Goal: Task Accomplishment & Management: Complete application form

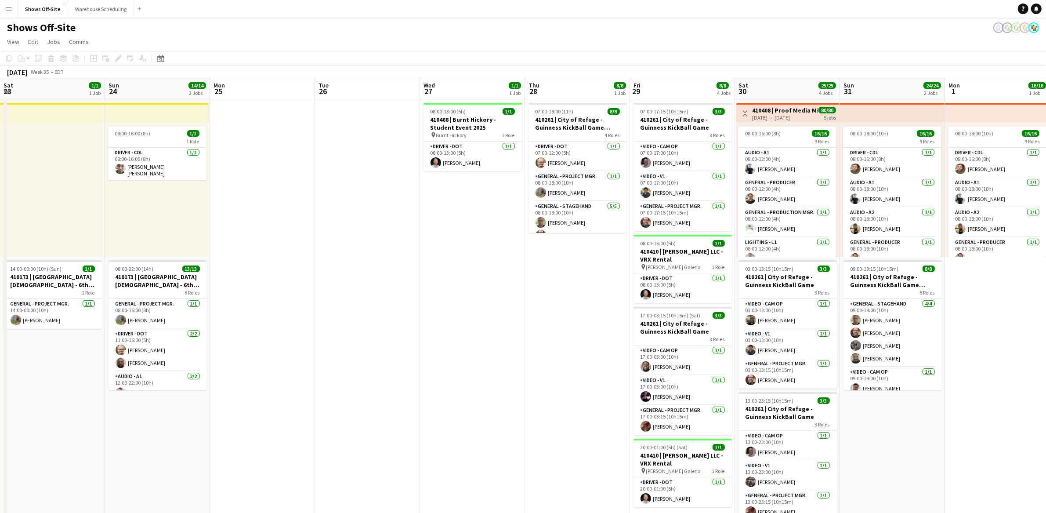
click at [525, 326] on app-date-cell "07:00-18:00 (11h) 8/8 410261 | City of Refuge - Guinness KickBall Game Load In …" at bounding box center [577, 489] width 105 height 780
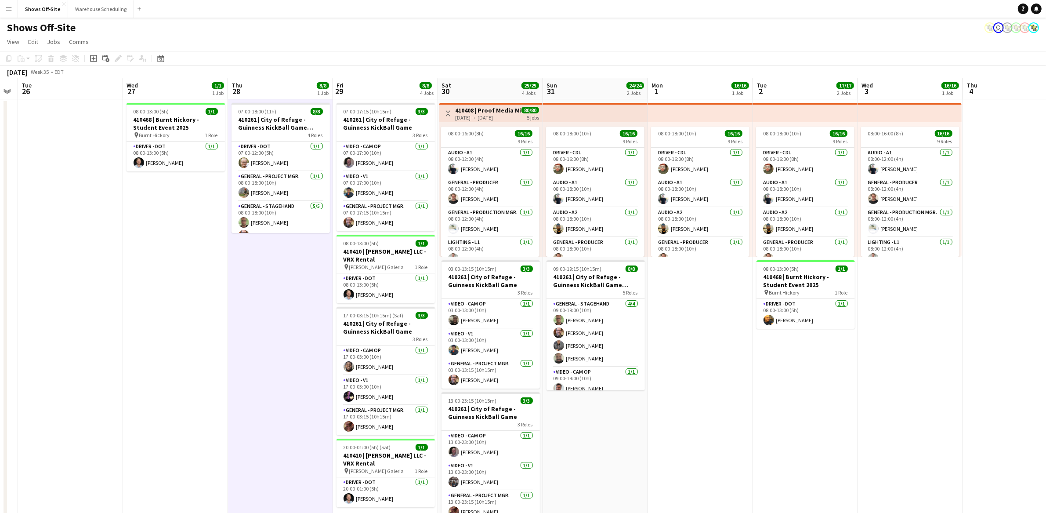
scroll to position [0, 302]
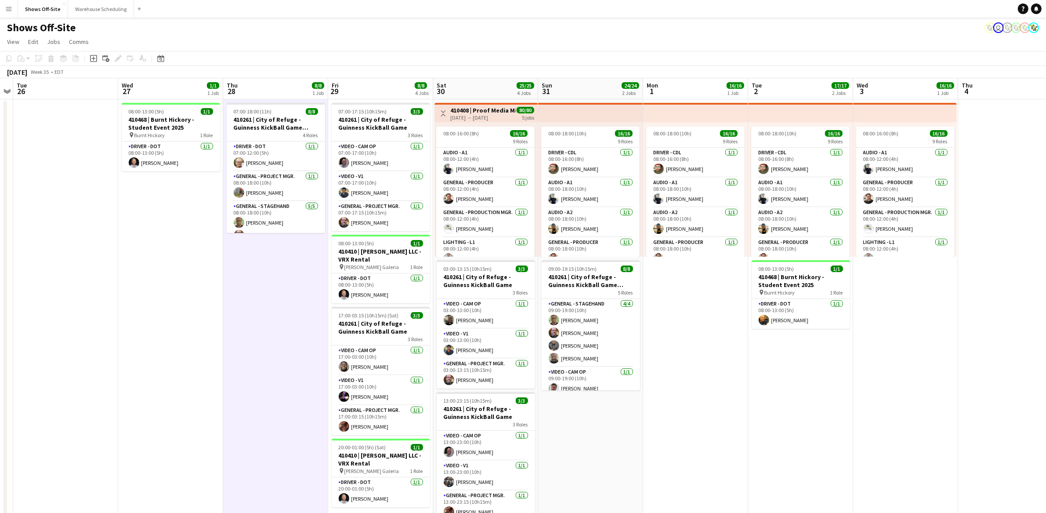
drag, startPoint x: 846, startPoint y: 400, endPoint x: 793, endPoint y: 402, distance: 53.2
click at [793, 402] on app-calendar-viewport "Sat 23 1/1 1 Job Sun 24 14/14 2 Jobs Mon 25 Tue 26 Wed 27 1/1 1 Job Thu 28 8/8 …" at bounding box center [523, 478] width 1046 height 801
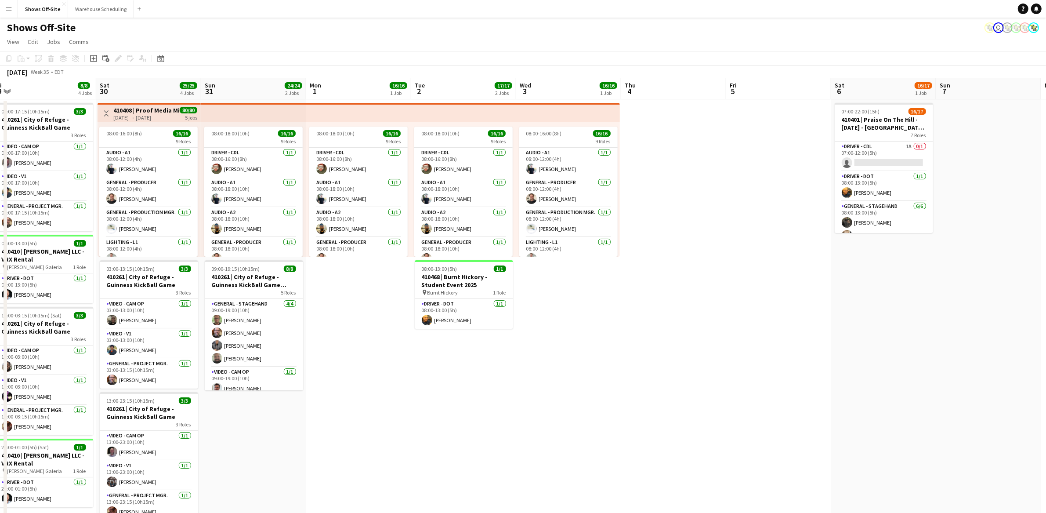
scroll to position [0, 328]
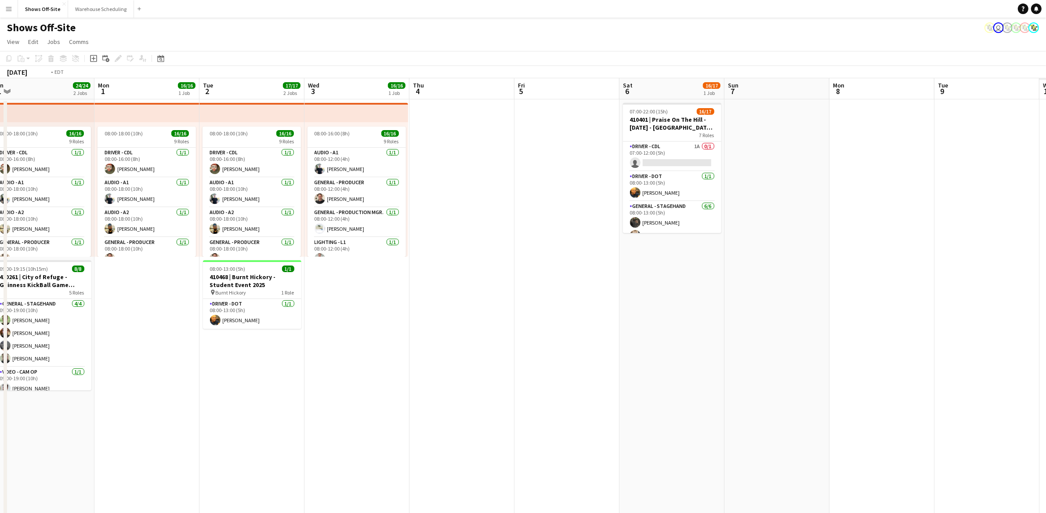
drag, startPoint x: 792, startPoint y: 416, endPoint x: 141, endPoint y: 391, distance: 651.6
click at [138, 392] on app-calendar-viewport "Thu 28 8/8 1 Job Fri 29 8/8 4 Jobs Sat 30 25/25 4 Jobs Sun 31 24/24 2 Jobs Mon …" at bounding box center [523, 478] width 1046 height 801
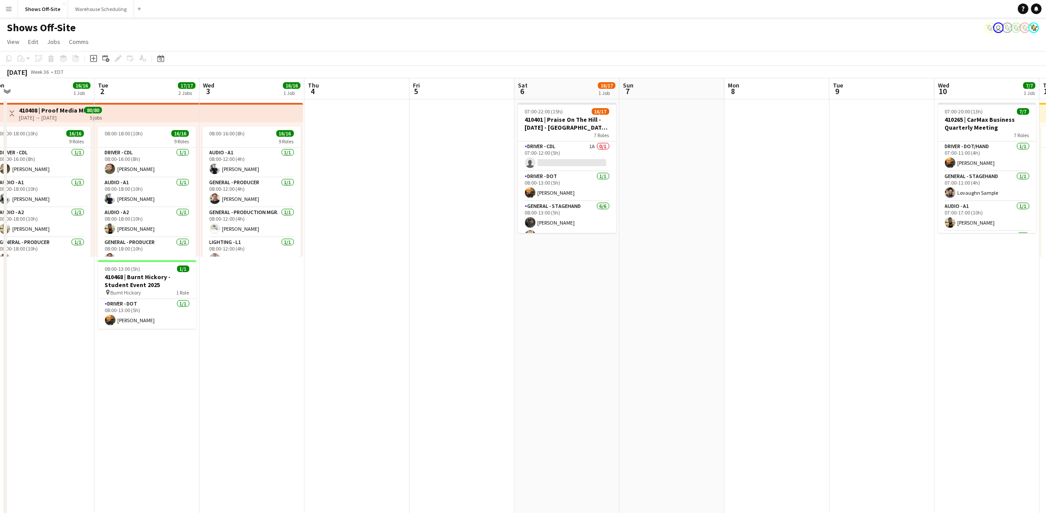
scroll to position [0, 325]
click at [569, 159] on app-card-role "Driver - CDL 1A 0/1 07:00-12:00 (5h) single-neutral-actions" at bounding box center [567, 156] width 98 height 30
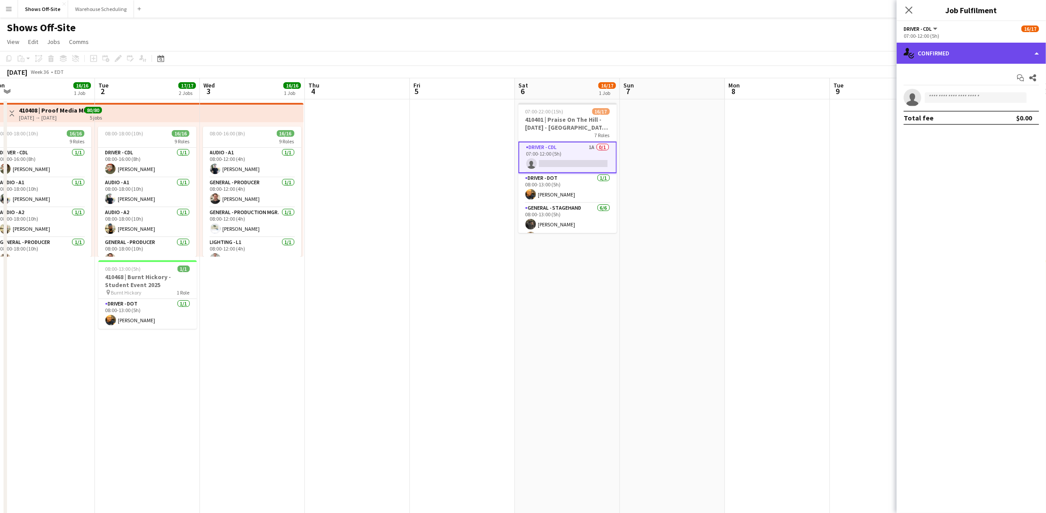
click at [952, 49] on div "single-neutral-actions-check-2 Confirmed" at bounding box center [971, 53] width 149 height 21
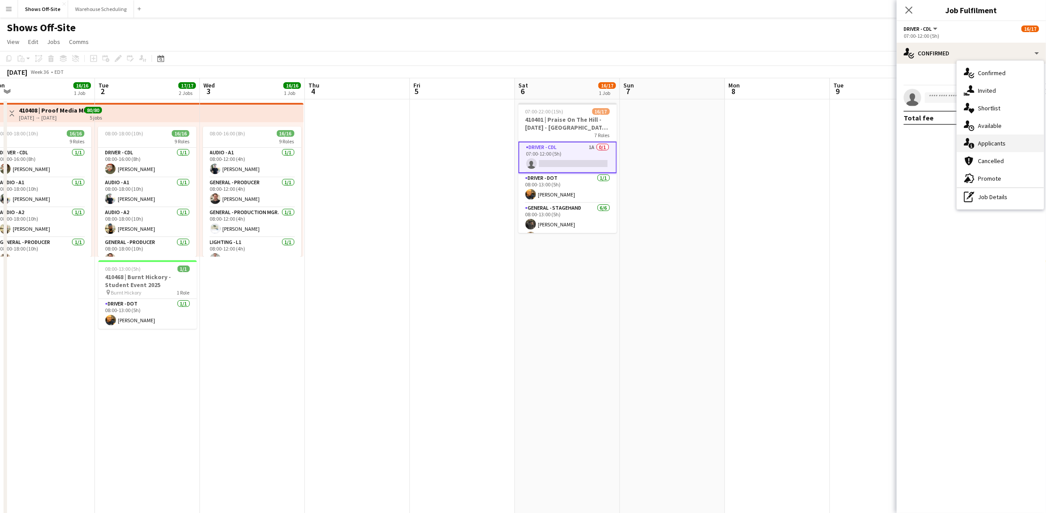
click at [985, 143] on div "single-neutral-actions-information Applicants" at bounding box center [1000, 143] width 87 height 18
click at [803, 312] on app-date-cell at bounding box center [777, 489] width 105 height 780
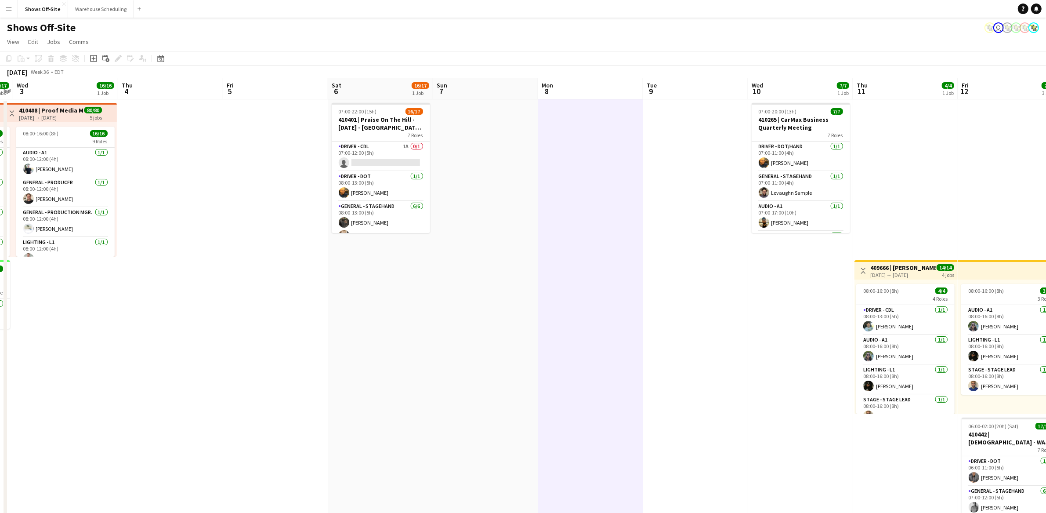
scroll to position [0, 308]
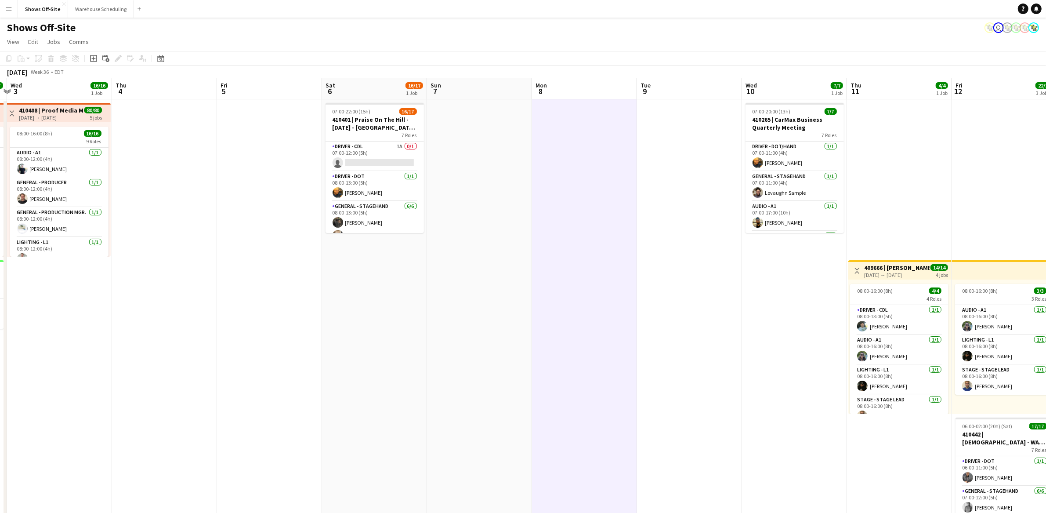
drag, startPoint x: 798, startPoint y: 305, endPoint x: 656, endPoint y: 301, distance: 141.5
click at [656, 301] on app-calendar-viewport "Sun 31 24/24 2 Jobs Mon 1 16/16 1 Job Tue 2 17/17 2 Jobs Wed 3 16/16 1 Job Thu …" at bounding box center [523, 478] width 1046 height 801
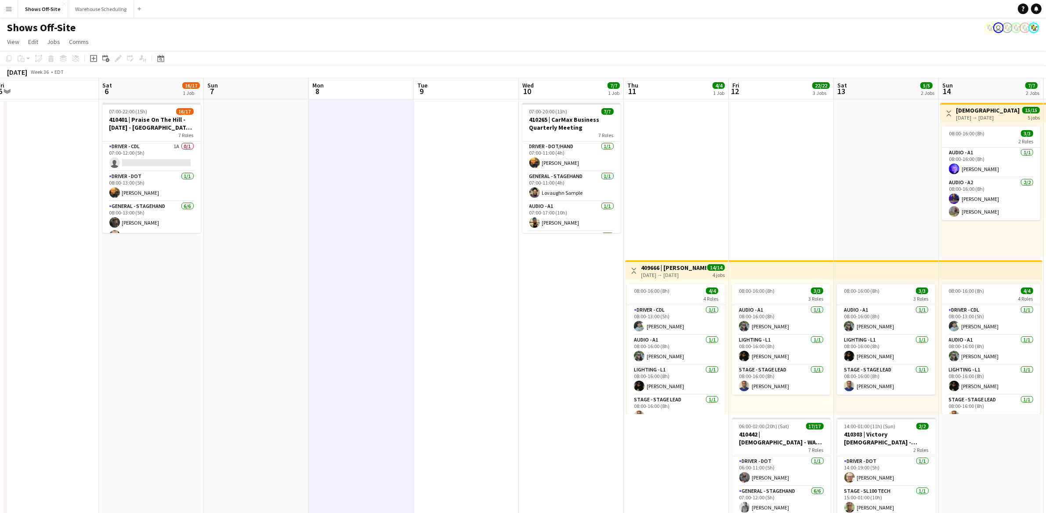
scroll to position [0, 322]
drag, startPoint x: 667, startPoint y: 305, endPoint x: 444, endPoint y: 258, distance: 228.0
click at [444, 258] on app-calendar-viewport "Tue 2 17/17 2 Jobs Wed 3 16/16 1 Job Thu 4 Fri 5 Sat 6 16/17 1 Job Sun 7 Mon 8 …" at bounding box center [523, 478] width 1046 height 801
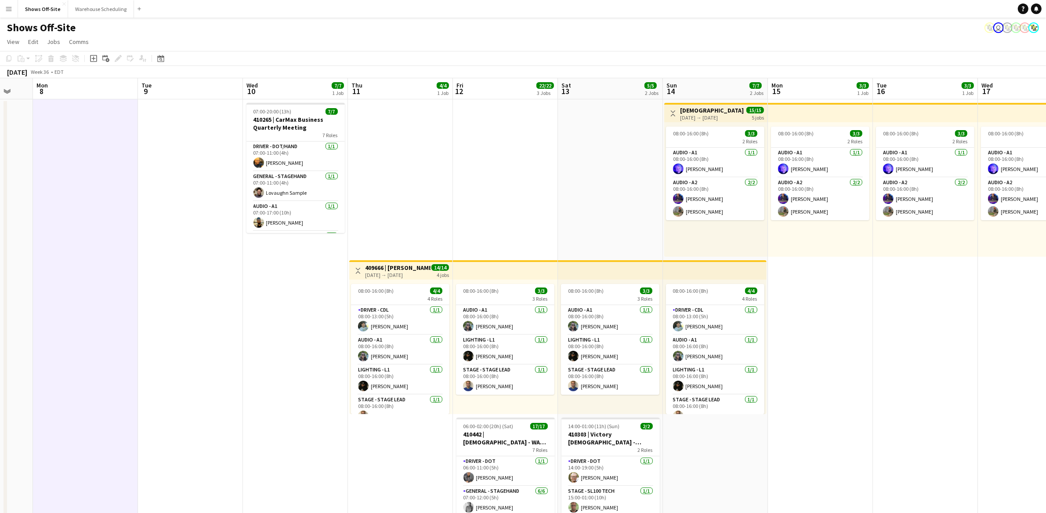
scroll to position [0, 282]
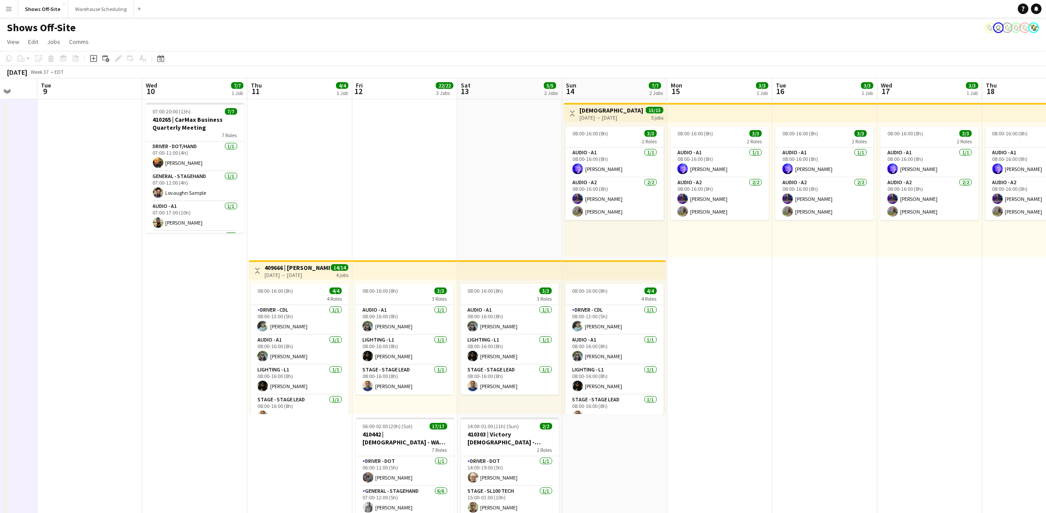
drag, startPoint x: 478, startPoint y: 298, endPoint x: 102, endPoint y: 307, distance: 375.7
click at [102, 307] on app-calendar-viewport "Sat 6 16/17 1 Job Sun 7 Mon 8 Tue 9 Wed 10 7/7 1 Job Thu 11 4/4 1 Job Fri 12 22…" at bounding box center [523, 478] width 1046 height 801
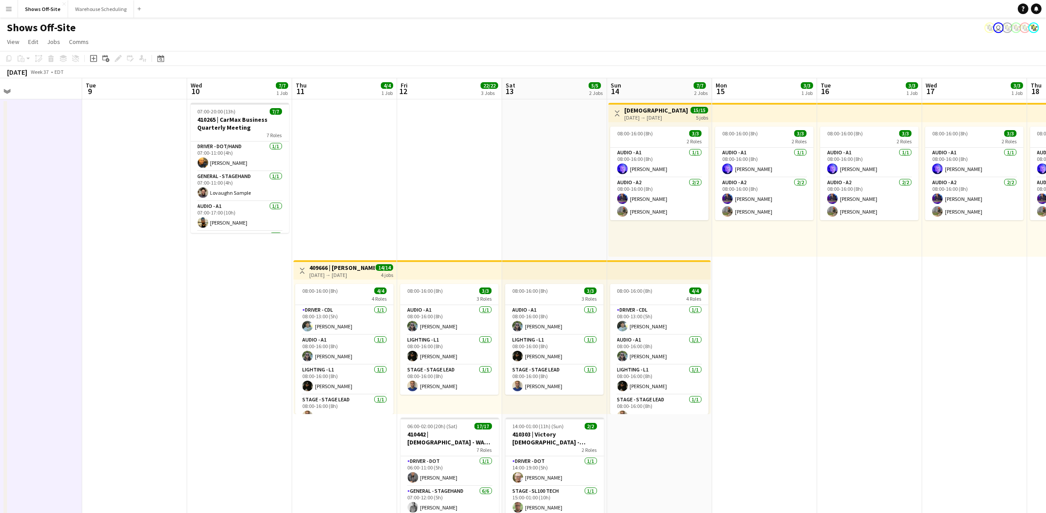
drag, startPoint x: 860, startPoint y: 309, endPoint x: 1017, endPoint y: 327, distance: 158.3
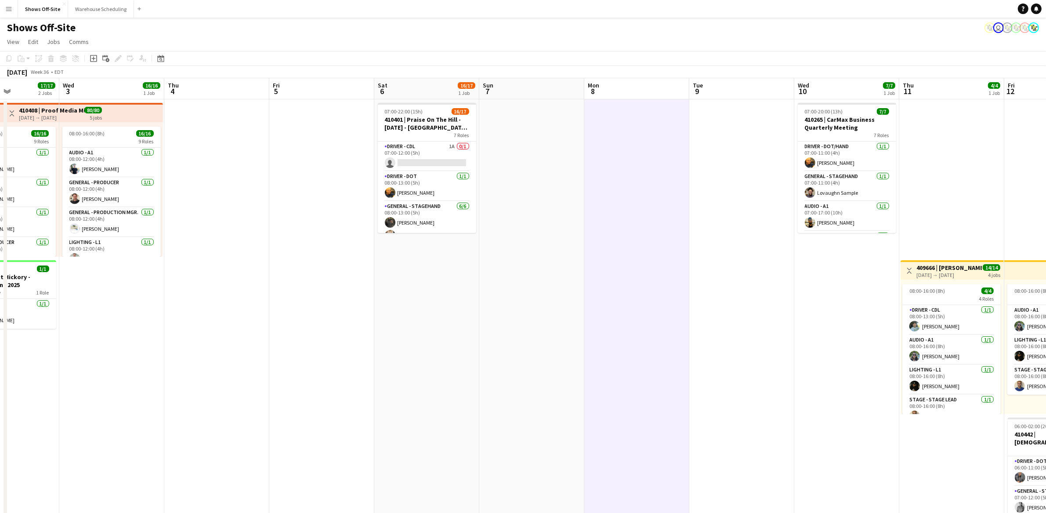
scroll to position [0, 245]
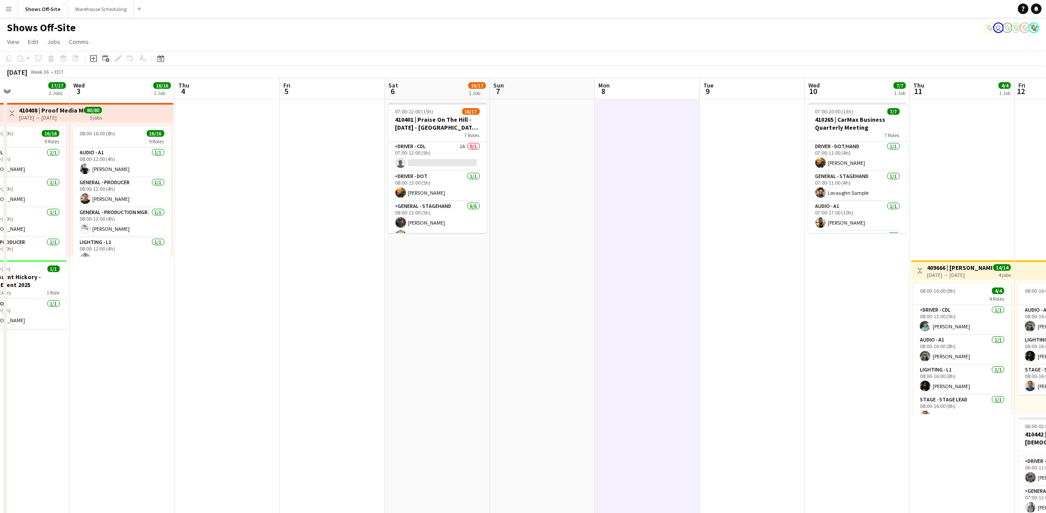
drag, startPoint x: 205, startPoint y: 372, endPoint x: 824, endPoint y: 355, distance: 619.7
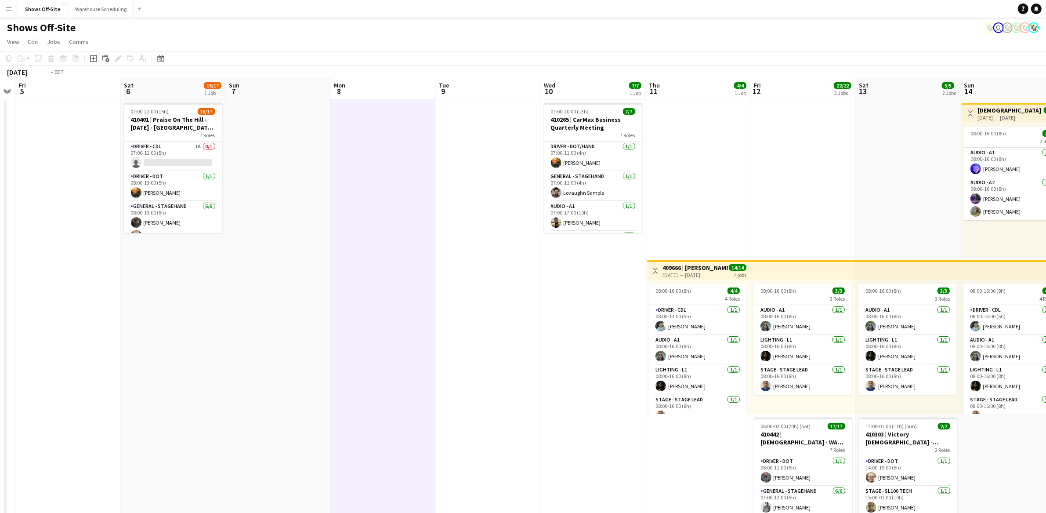
scroll to position [0, 215]
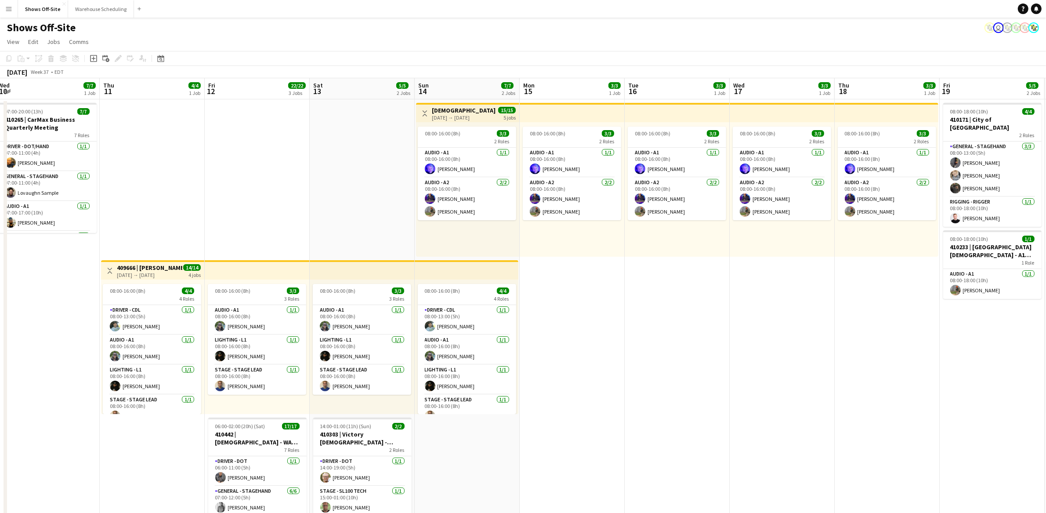
drag, startPoint x: 824, startPoint y: 355, endPoint x: -321, endPoint y: 384, distance: 1145.7
click at [0, 384] on html "Menu Boards Boards Boards All jobs Status Workforce Workforce My Workforce Recr…" at bounding box center [523, 518] width 1046 height 1037
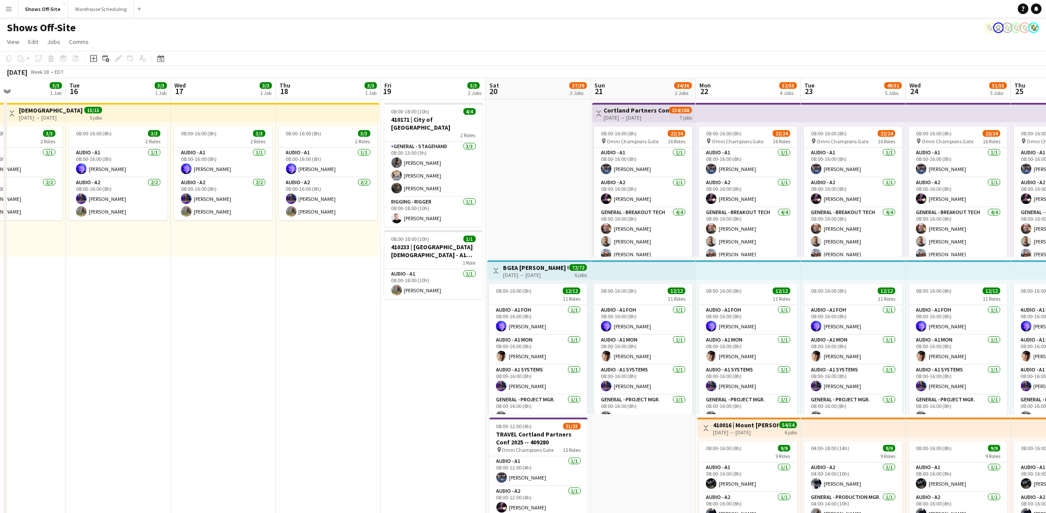
drag, startPoint x: 825, startPoint y: 406, endPoint x: 452, endPoint y: 396, distance: 373.1
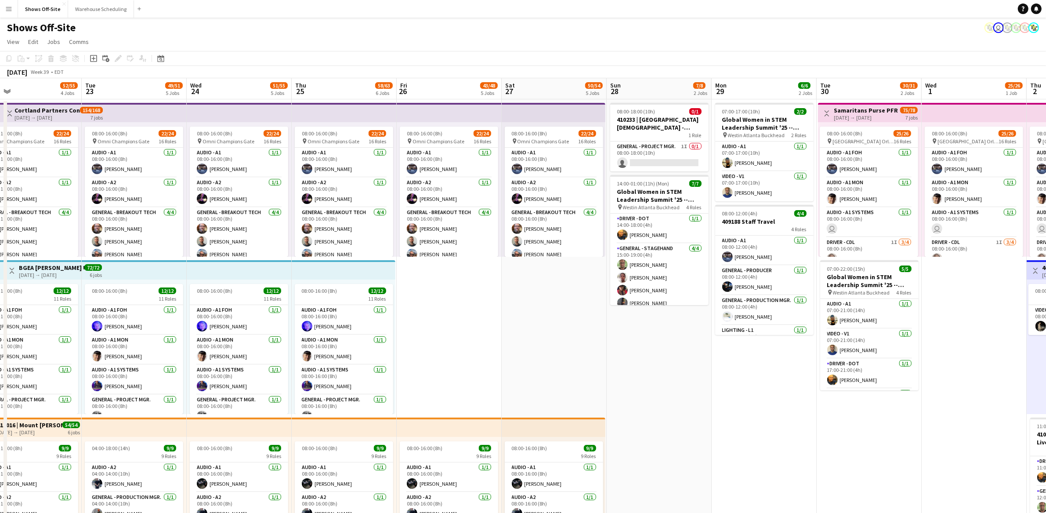
drag, startPoint x: 921, startPoint y: 398, endPoint x: 565, endPoint y: 380, distance: 355.8
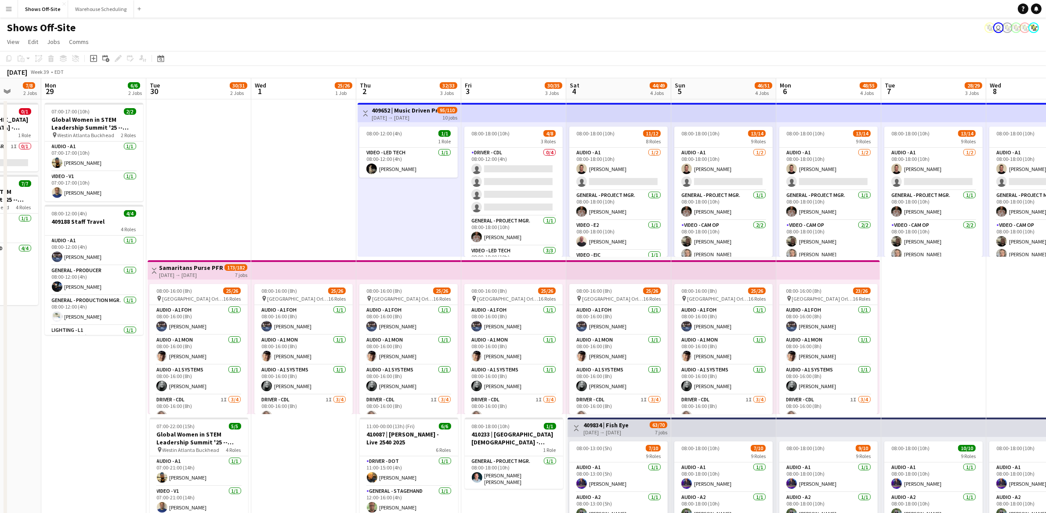
drag, startPoint x: 714, startPoint y: 383, endPoint x: 104, endPoint y: 363, distance: 611.0
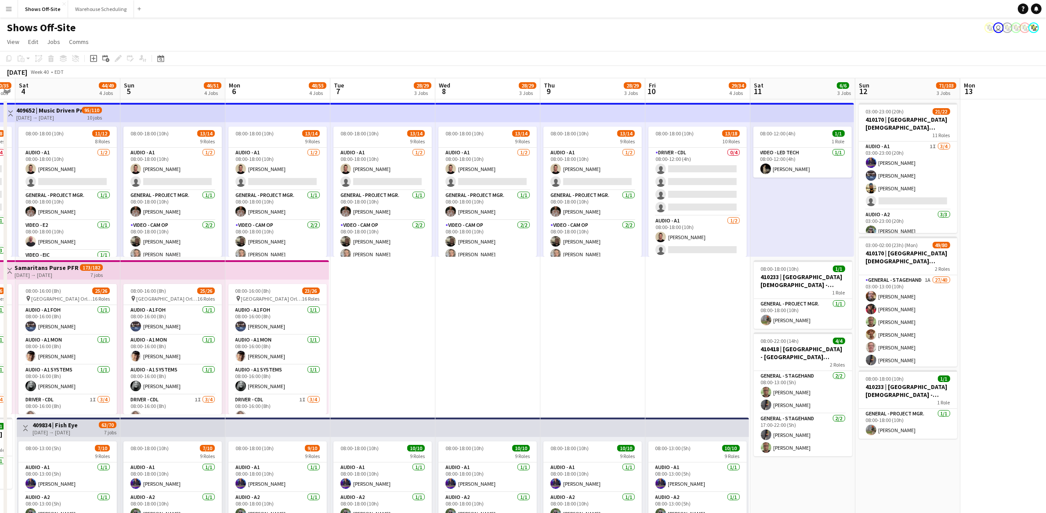
drag, startPoint x: 942, startPoint y: 316, endPoint x: 388, endPoint y: 324, distance: 554.0
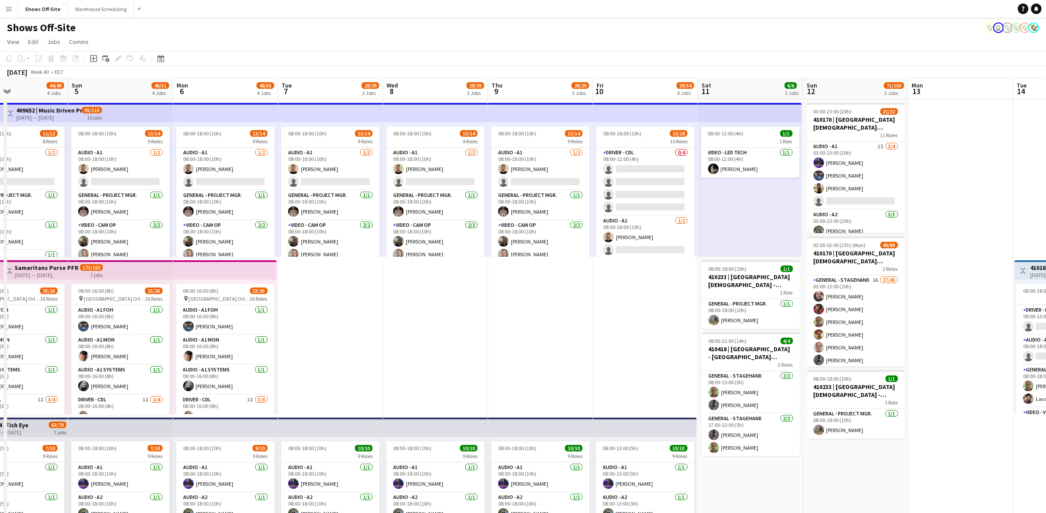
drag, startPoint x: 1027, startPoint y: 332, endPoint x: 993, endPoint y: 396, distance: 72.1
click at [1046, 394] on html "Menu Boards Boards Boards All jobs Status Workforce Workforce My Workforce Recr…" at bounding box center [523, 518] width 1046 height 1037
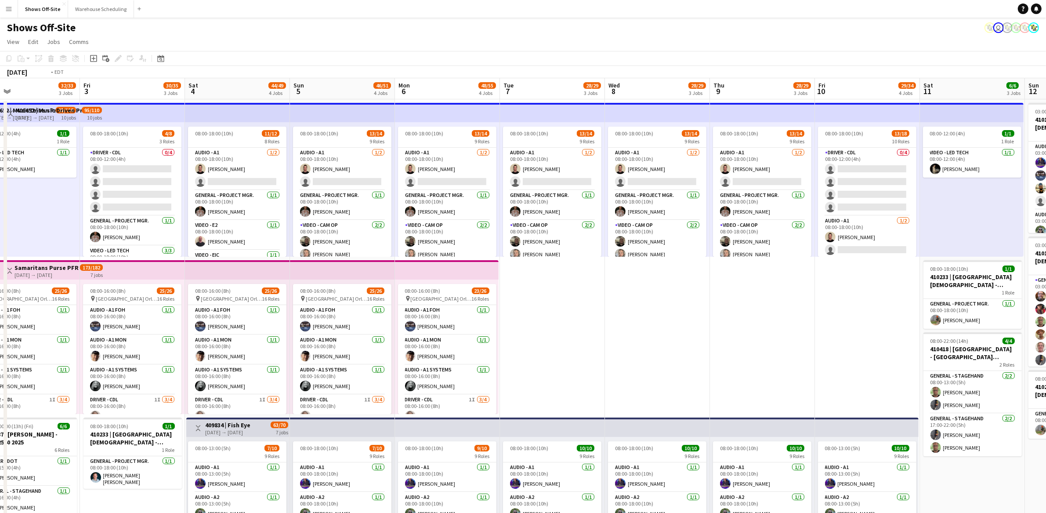
drag, startPoint x: 584, startPoint y: 348, endPoint x: 1031, endPoint y: 375, distance: 447.2
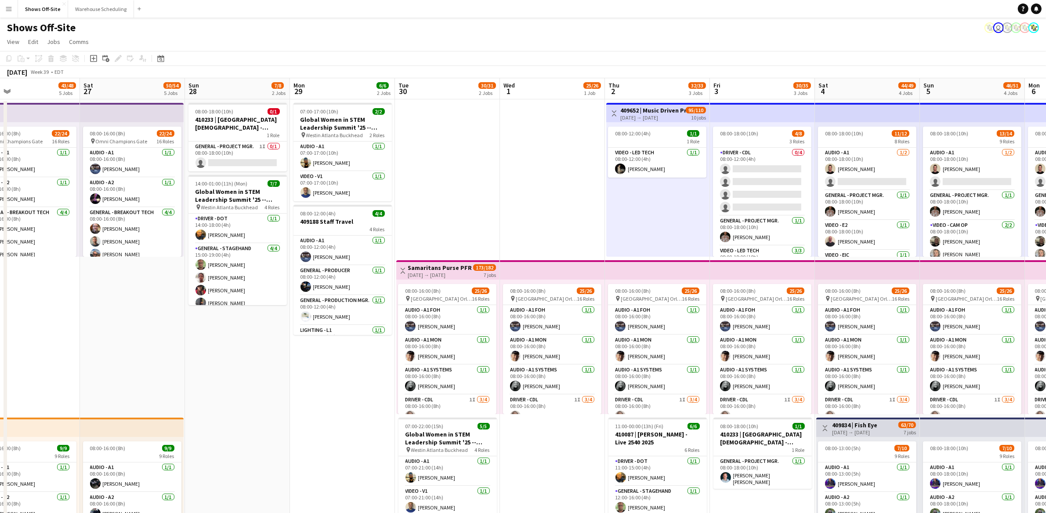
scroll to position [0, 253]
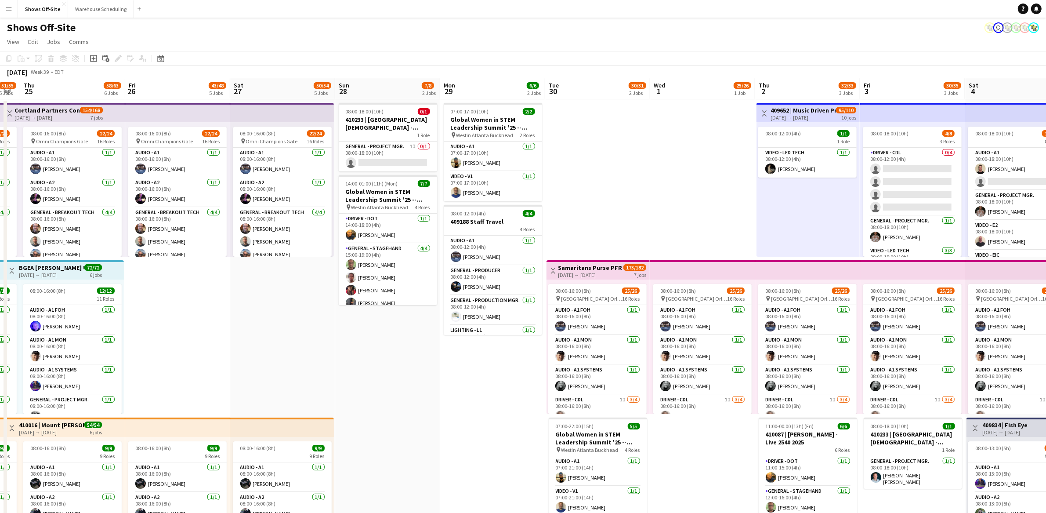
drag, startPoint x: 97, startPoint y: 368, endPoint x: 685, endPoint y: 403, distance: 589.8
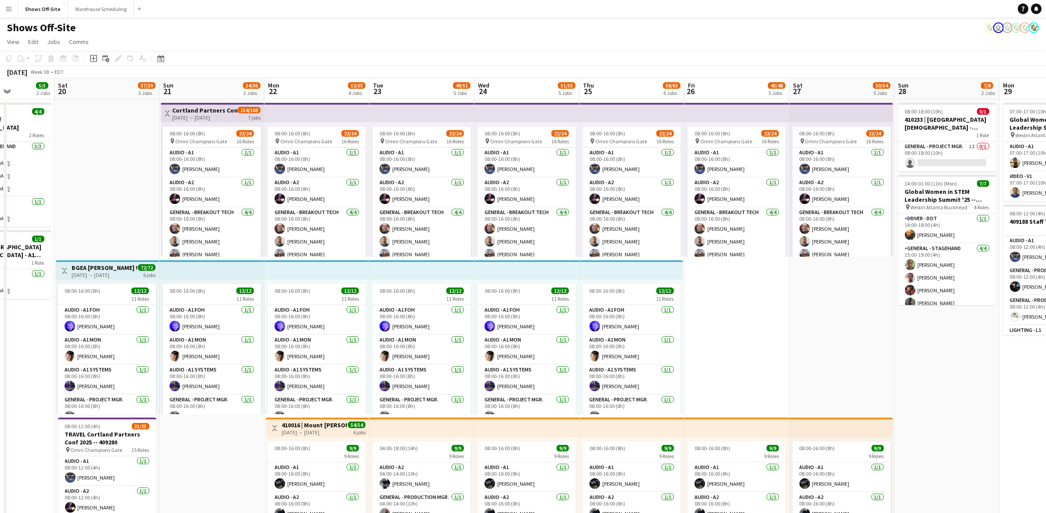
drag, startPoint x: 382, startPoint y: 361, endPoint x: 1049, endPoint y: 385, distance: 667.3
click at [1046, 385] on html "Menu Boards Boards Boards All jobs Status Workforce Workforce My Workforce Recr…" at bounding box center [523, 518] width 1046 height 1037
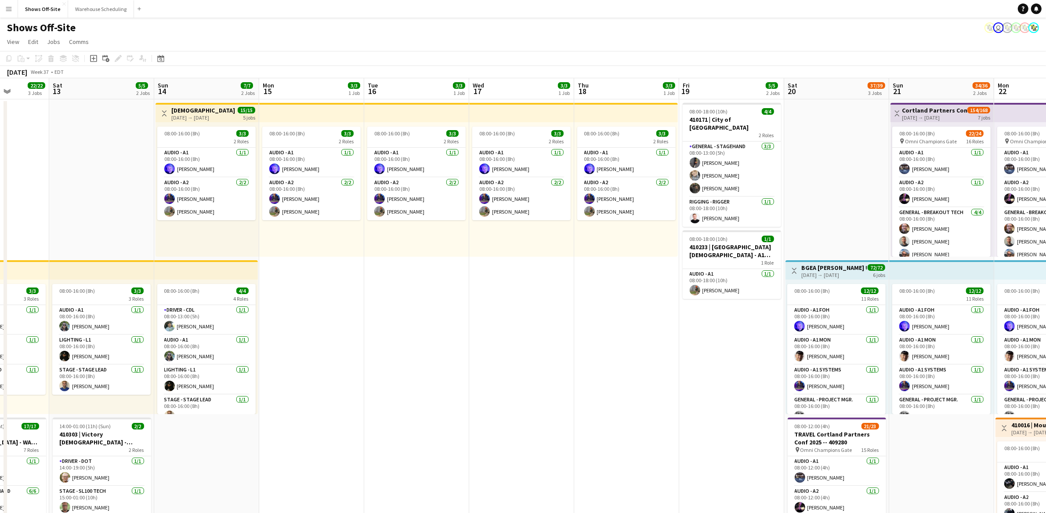
drag, startPoint x: 188, startPoint y: 337, endPoint x: 813, endPoint y: 347, distance: 625.2
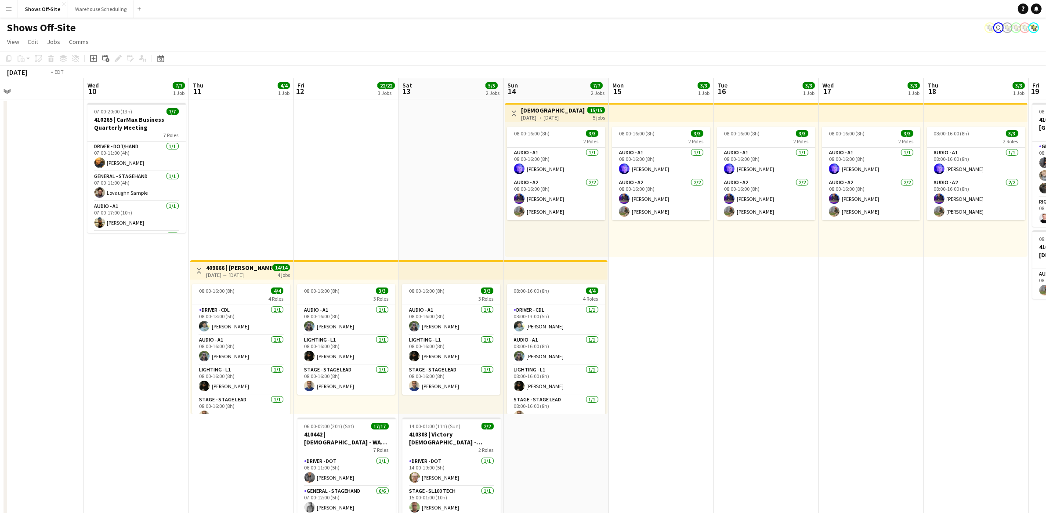
drag, startPoint x: 605, startPoint y: 357, endPoint x: 1054, endPoint y: 384, distance: 449.4
click at [1046, 384] on html "Menu Boards Boards Boards All jobs Status Workforce Workforce My Workforce Recr…" at bounding box center [523, 518] width 1046 height 1037
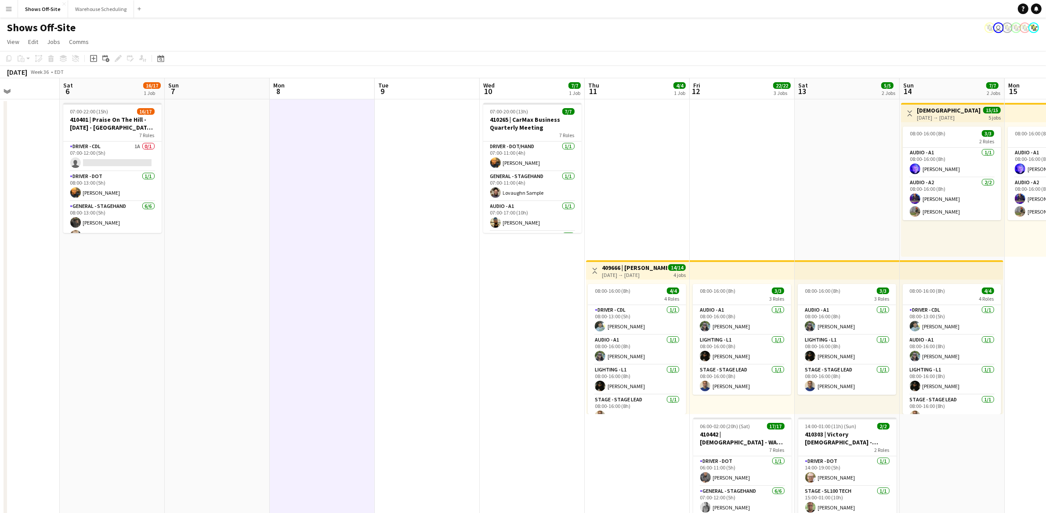
scroll to position [0, 185]
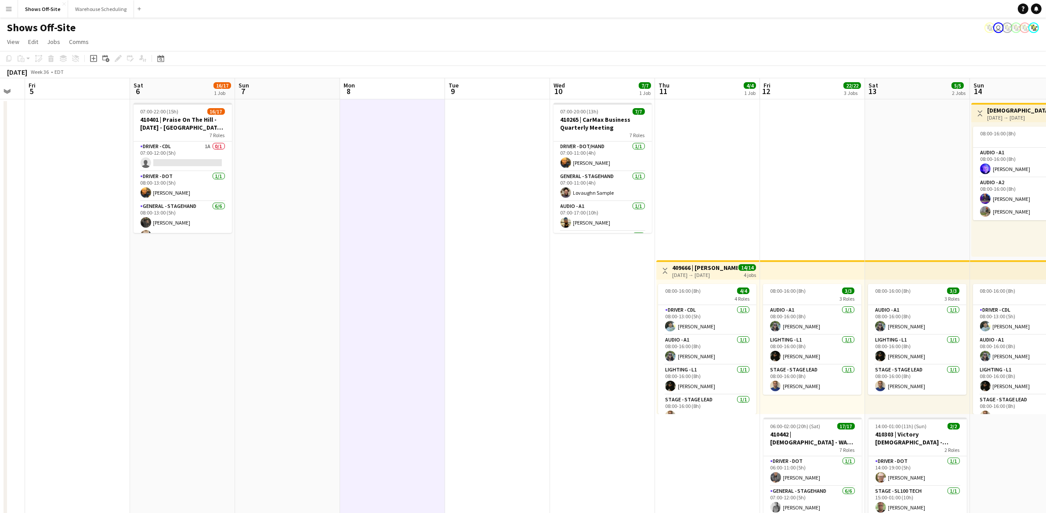
drag, startPoint x: 281, startPoint y: 332, endPoint x: 432, endPoint y: 327, distance: 151.2
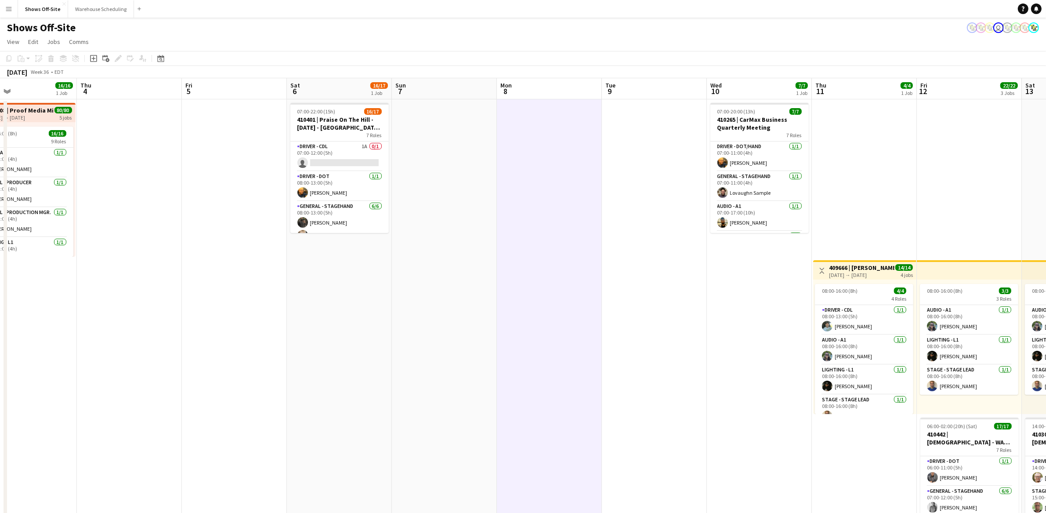
drag, startPoint x: 164, startPoint y: 329, endPoint x: 342, endPoint y: 341, distance: 178.4
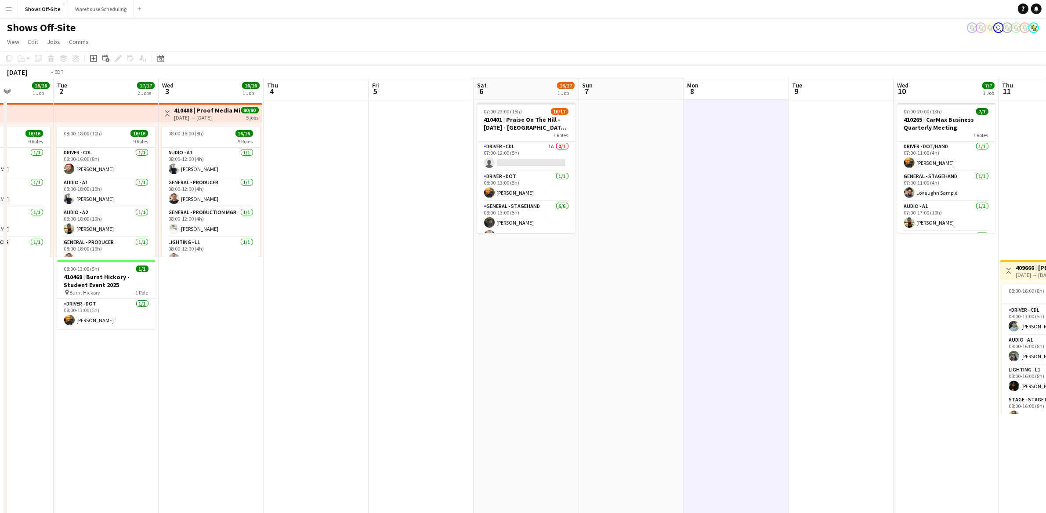
scroll to position [0, 238]
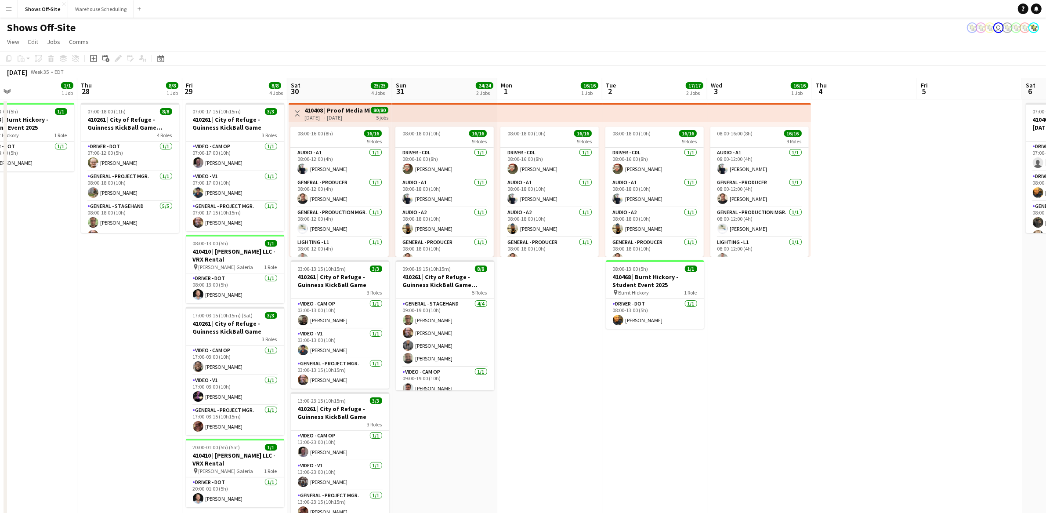
drag, startPoint x: 284, startPoint y: 359, endPoint x: 1043, endPoint y: 421, distance: 761.2
click at [1046, 420] on html "Menu Boards Boards Boards All jobs Status Workforce Workforce My Workforce Recr…" at bounding box center [523, 518] width 1046 height 1037
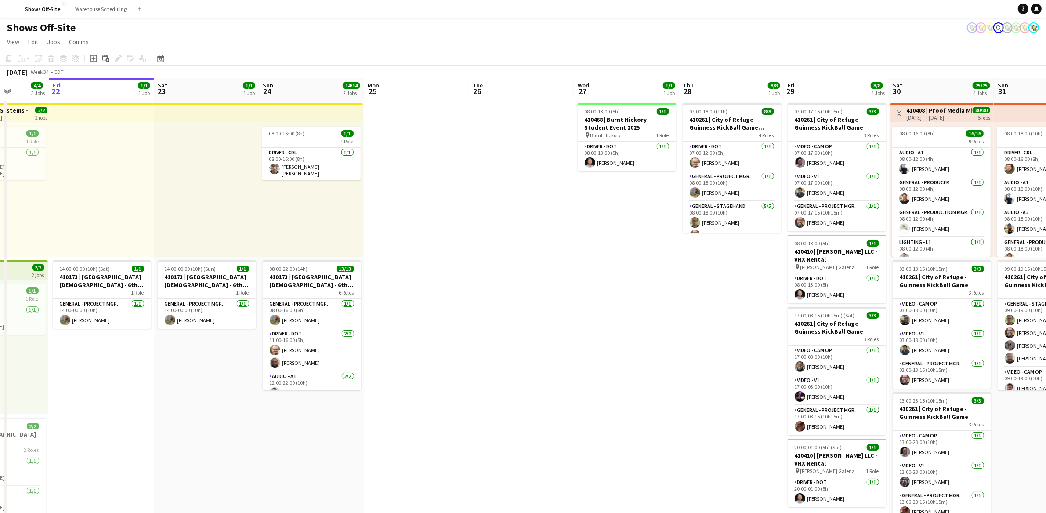
drag, startPoint x: 79, startPoint y: 343, endPoint x: 677, endPoint y: 382, distance: 599.6
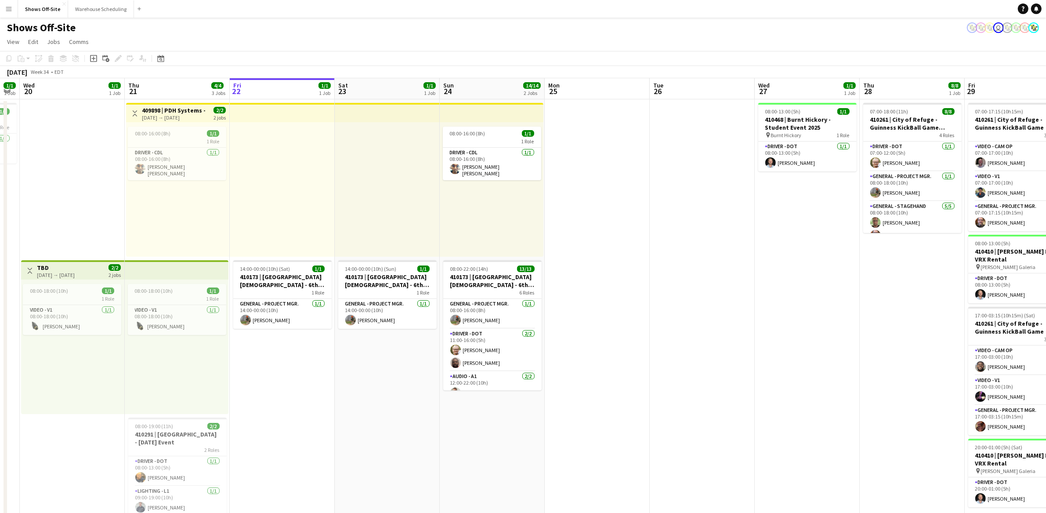
drag, startPoint x: 511, startPoint y: 398, endPoint x: 679, endPoint y: 395, distance: 167.4
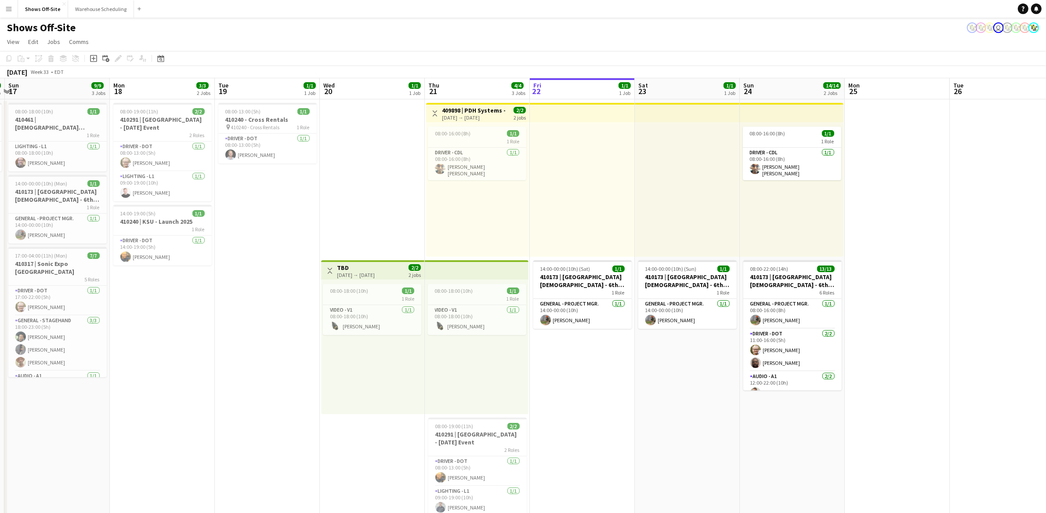
drag, startPoint x: 390, startPoint y: 462, endPoint x: 690, endPoint y: 468, distance: 300.1
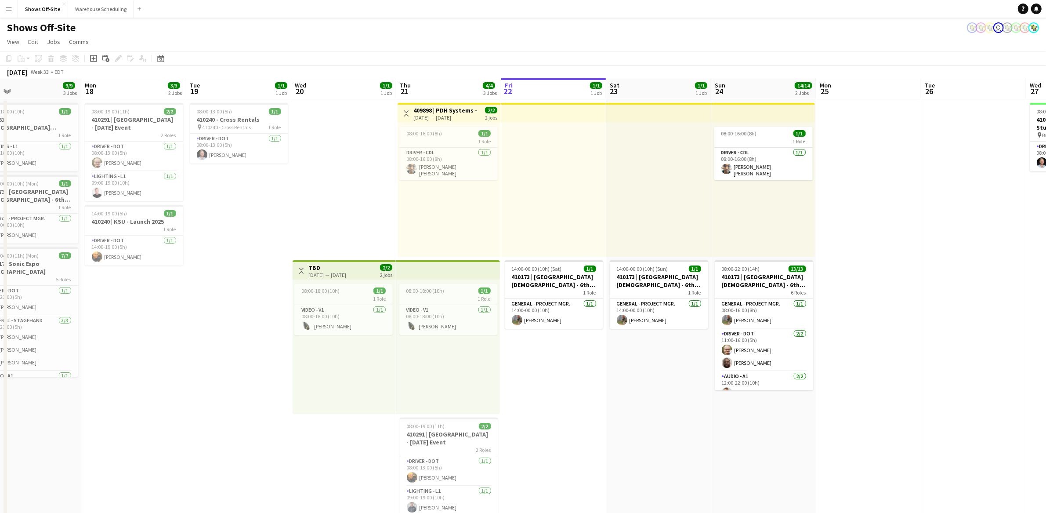
scroll to position [0, 343]
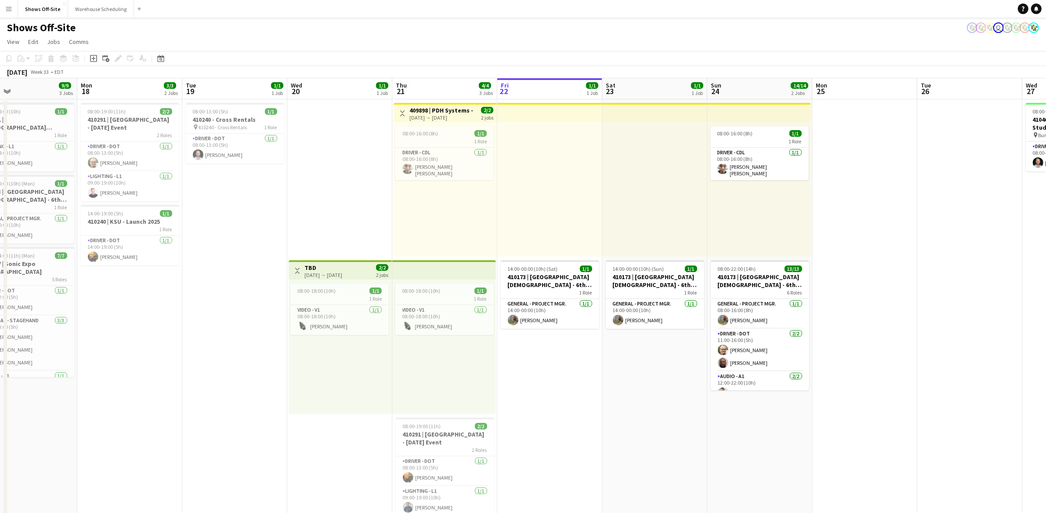
drag, startPoint x: 220, startPoint y: 398, endPoint x: 163, endPoint y: 395, distance: 56.7
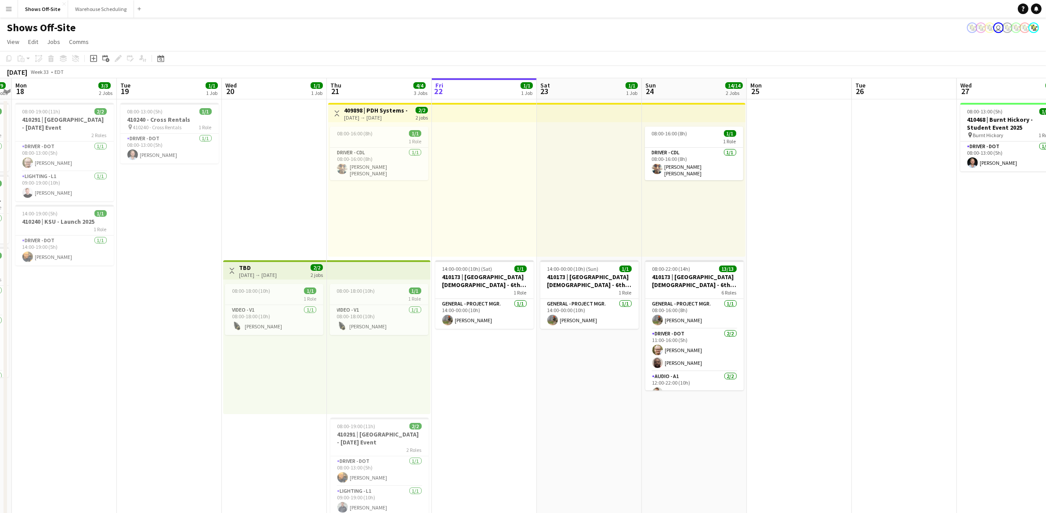
scroll to position [0, 305]
drag, startPoint x: 557, startPoint y: 425, endPoint x: 489, endPoint y: 422, distance: 67.7
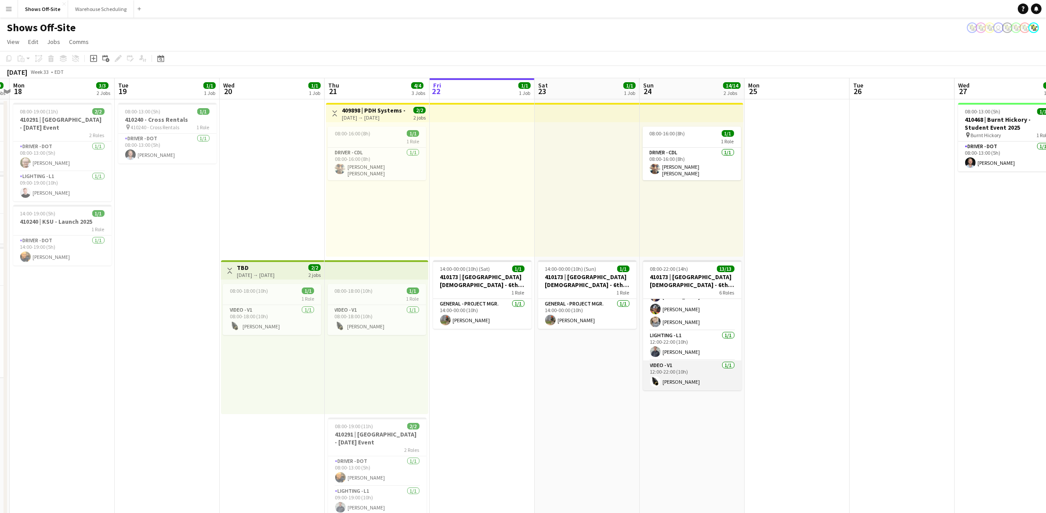
scroll to position [0, 0]
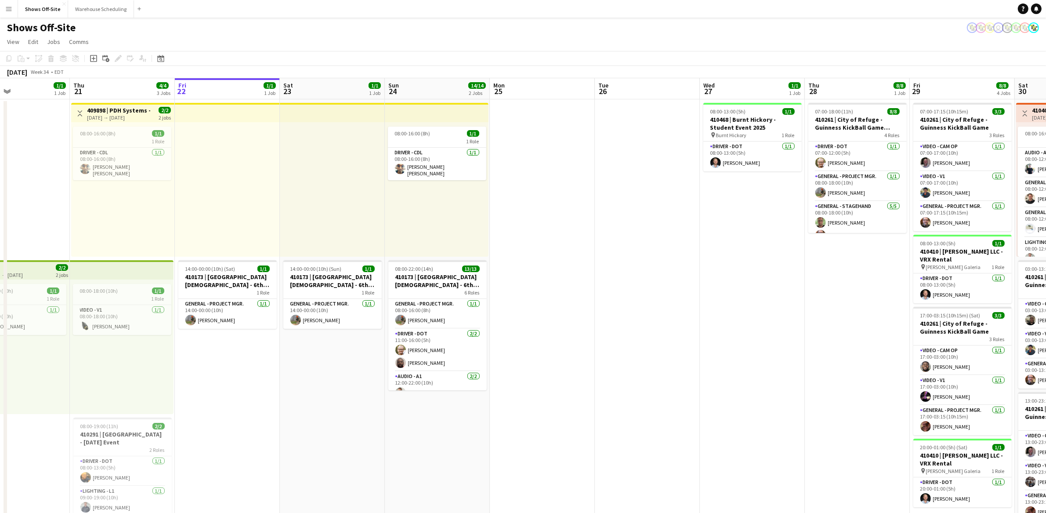
drag, startPoint x: 798, startPoint y: 396, endPoint x: 581, endPoint y: 386, distance: 217.3
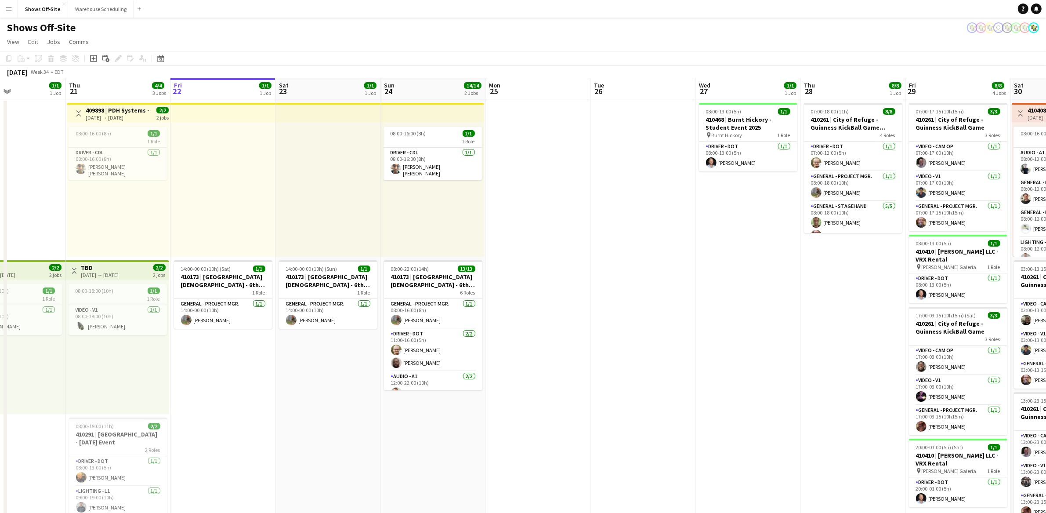
scroll to position [0, 251]
drag, startPoint x: 674, startPoint y: 367, endPoint x: 583, endPoint y: 369, distance: 90.5
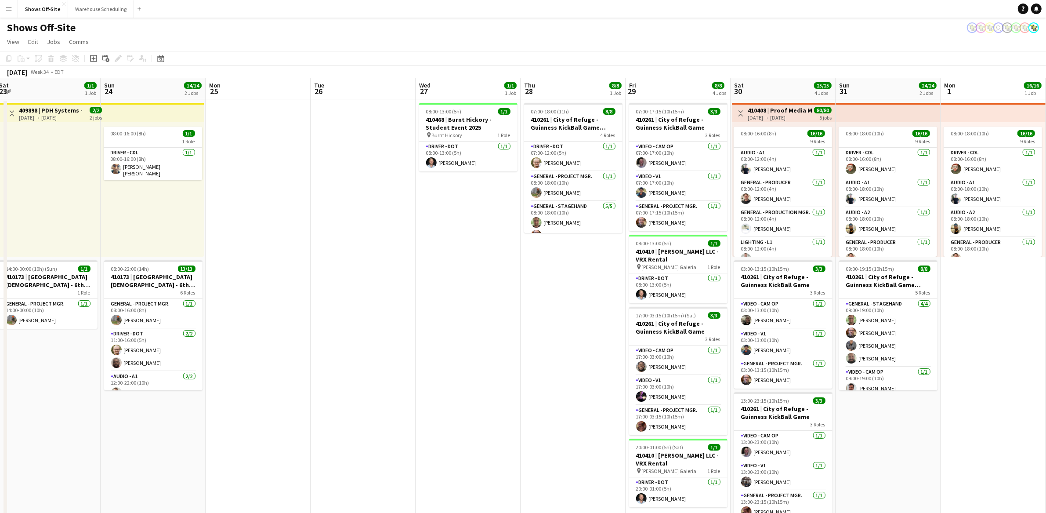
scroll to position [0, 320]
drag, startPoint x: 530, startPoint y: 323, endPoint x: 374, endPoint y: 316, distance: 156.1
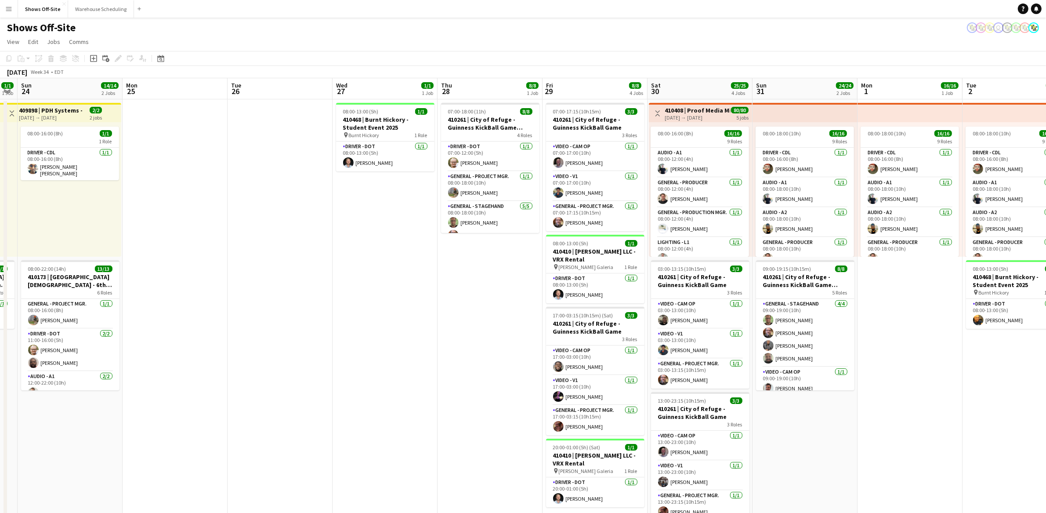
scroll to position [0, 302]
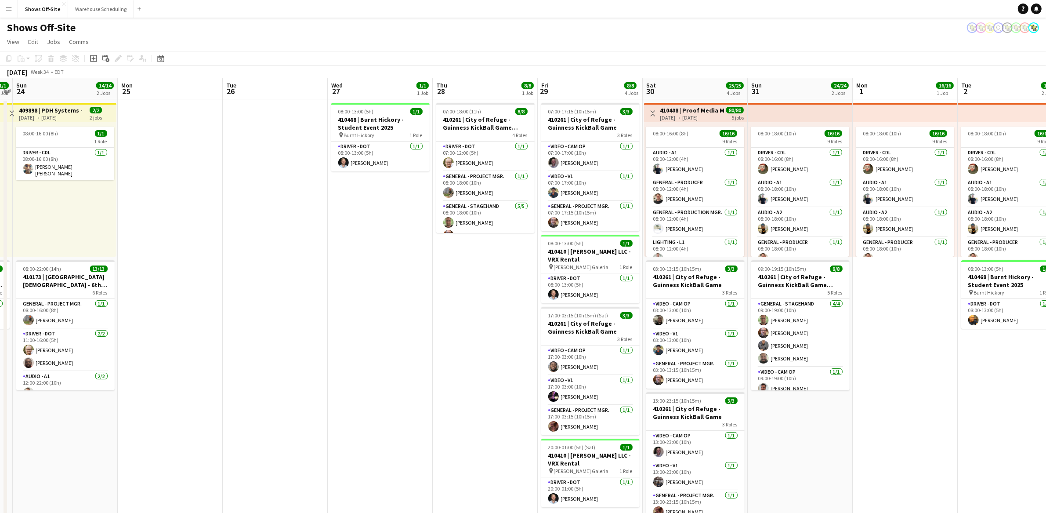
drag, startPoint x: 462, startPoint y: 309, endPoint x: 388, endPoint y: 306, distance: 73.5
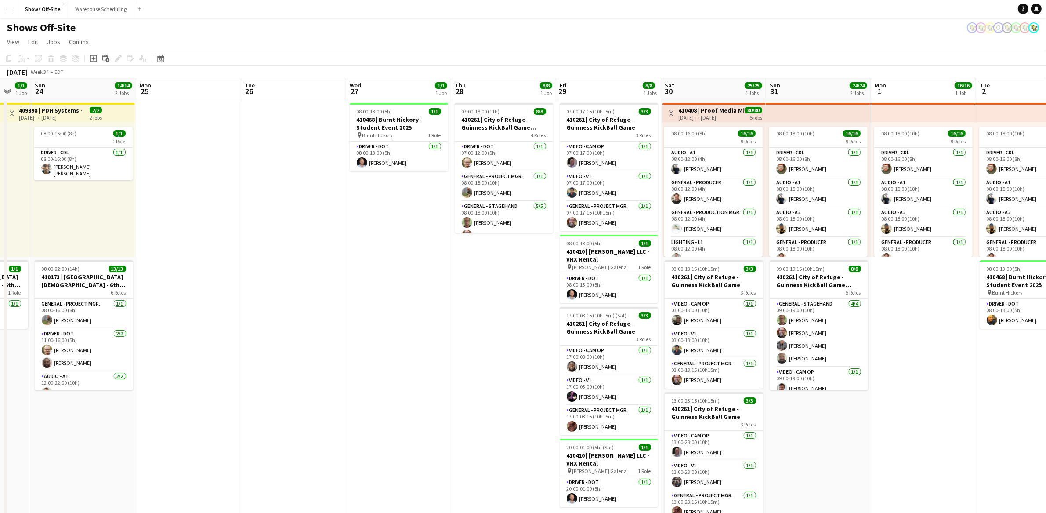
scroll to position [0, 282]
drag, startPoint x: 383, startPoint y: 317, endPoint x: 403, endPoint y: 321, distance: 20.6
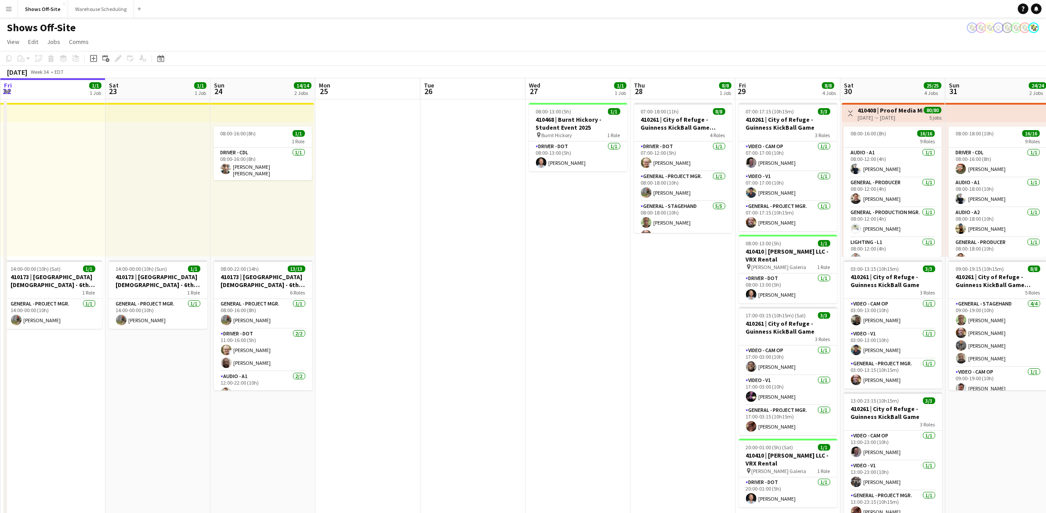
scroll to position [0, 201]
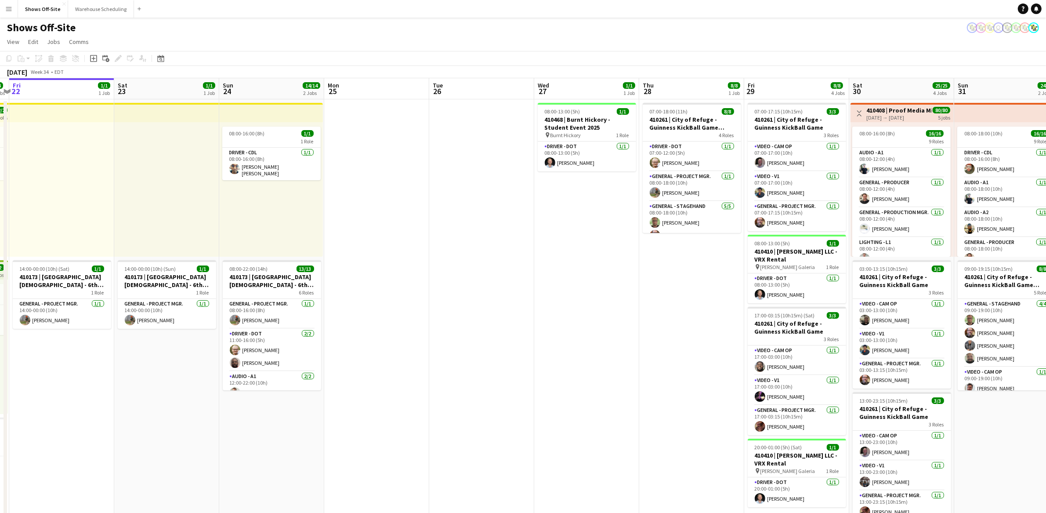
drag, startPoint x: 282, startPoint y: 257, endPoint x: 450, endPoint y: 262, distance: 167.9
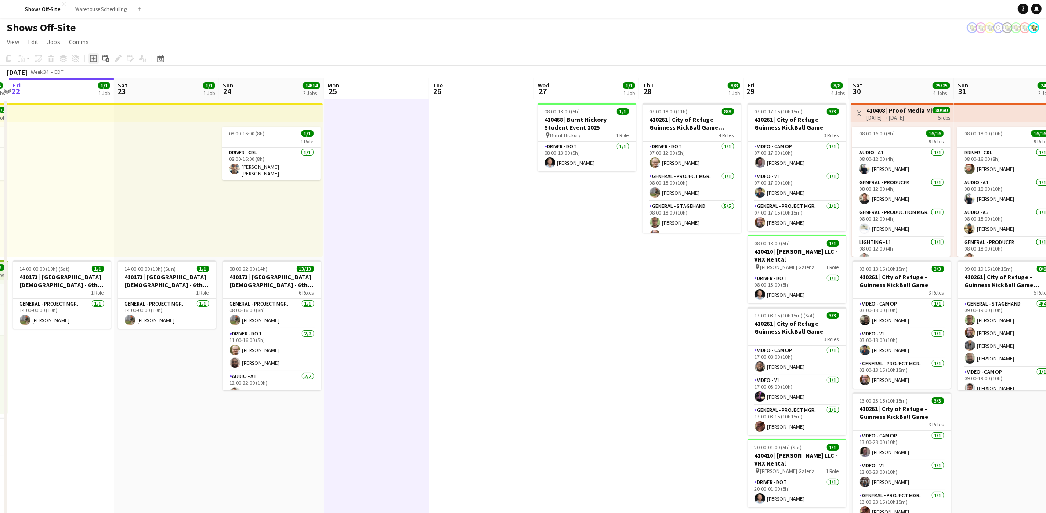
click at [93, 59] on icon "Add job" at bounding box center [93, 58] width 7 height 7
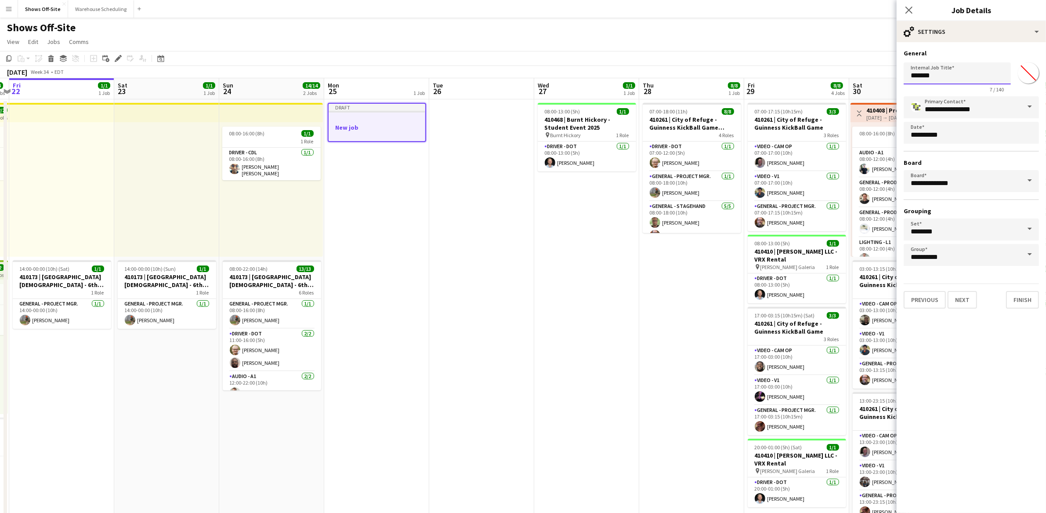
click at [955, 76] on input "*******" at bounding box center [957, 73] width 107 height 22
type input "**********"
click at [1028, 76] on input "*******" at bounding box center [1029, 73] width 32 height 32
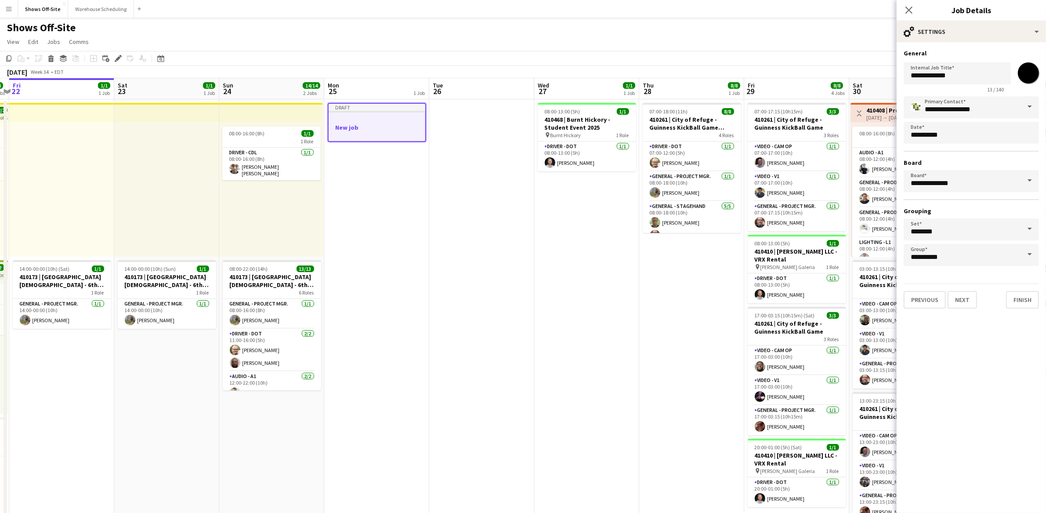
type input "*******"
click at [984, 343] on mat-expansion-panel "**********" at bounding box center [971, 277] width 149 height 471
click at [956, 295] on button "Next" at bounding box center [962, 300] width 29 height 18
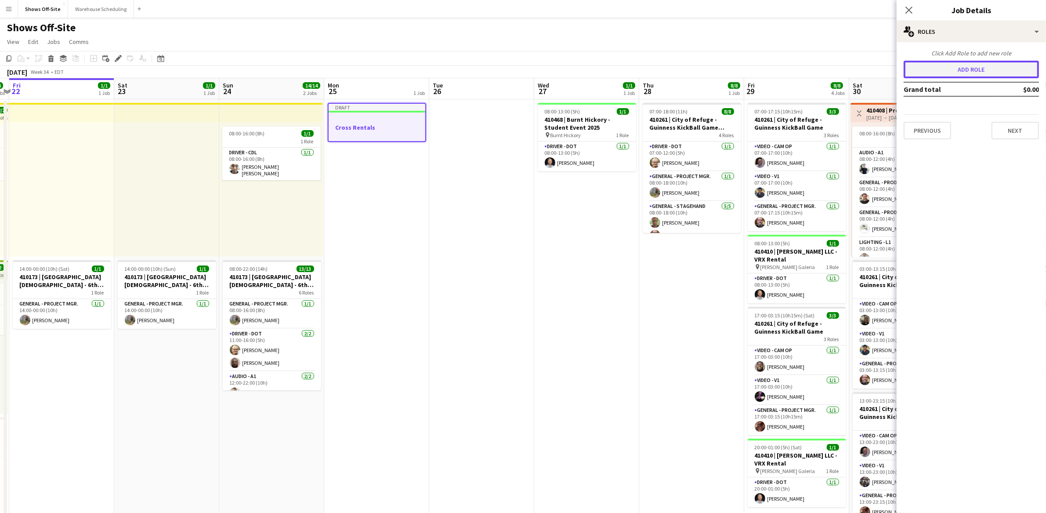
click at [946, 72] on button "Add role" at bounding box center [971, 70] width 135 height 18
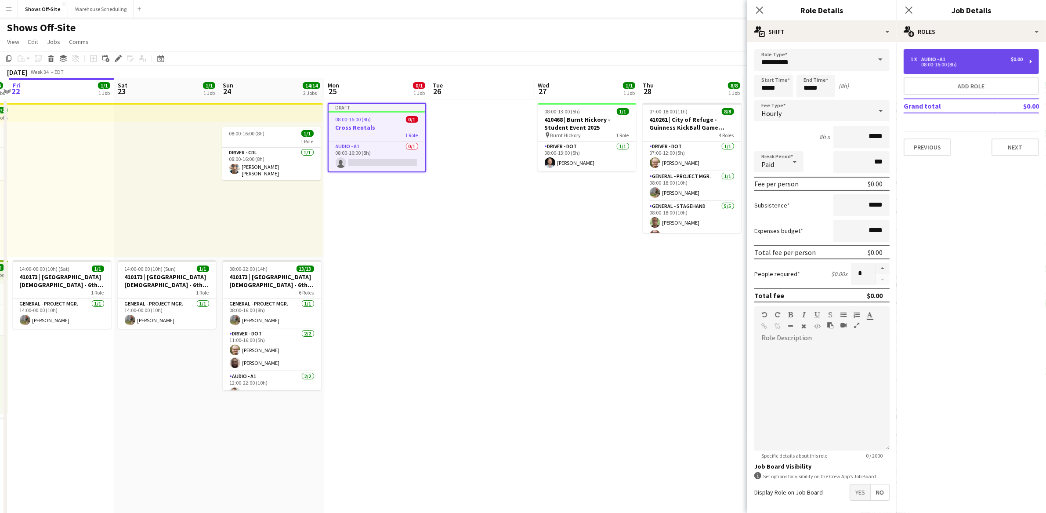
click at [931, 62] on div "08:00-16:00 (8h)" at bounding box center [967, 64] width 112 height 4
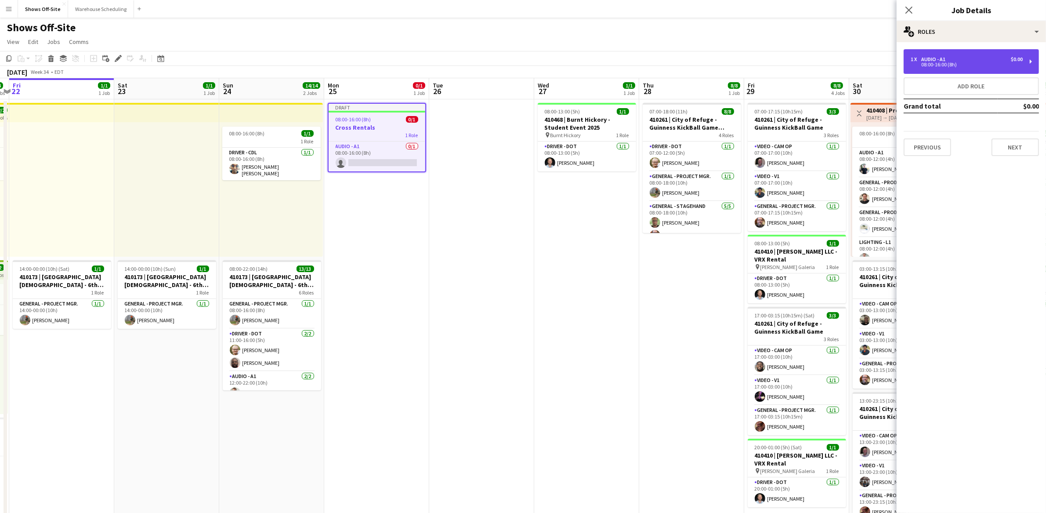
click at [931, 62] on div "08:00-16:00 (8h)" at bounding box center [967, 64] width 112 height 4
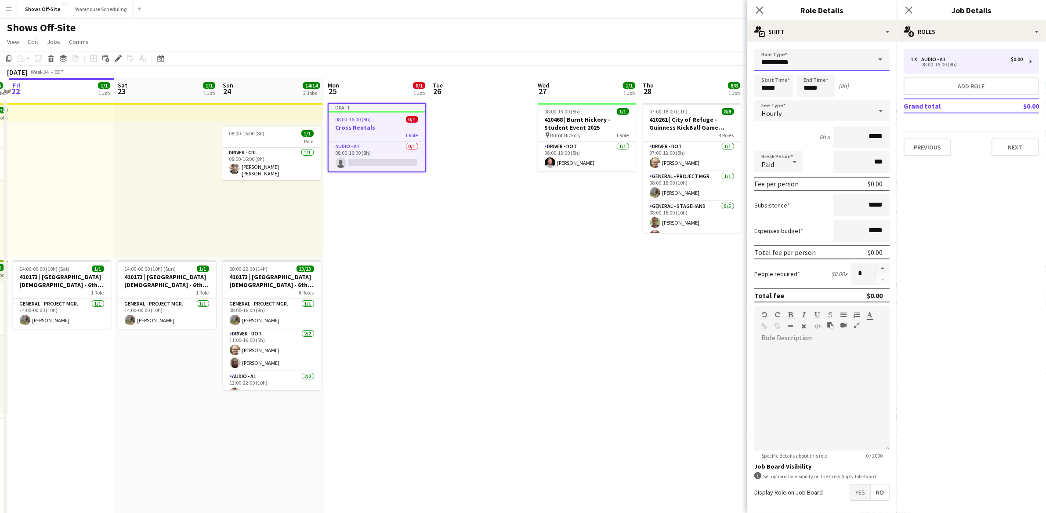
click at [847, 65] on input "**********" at bounding box center [821, 60] width 135 height 22
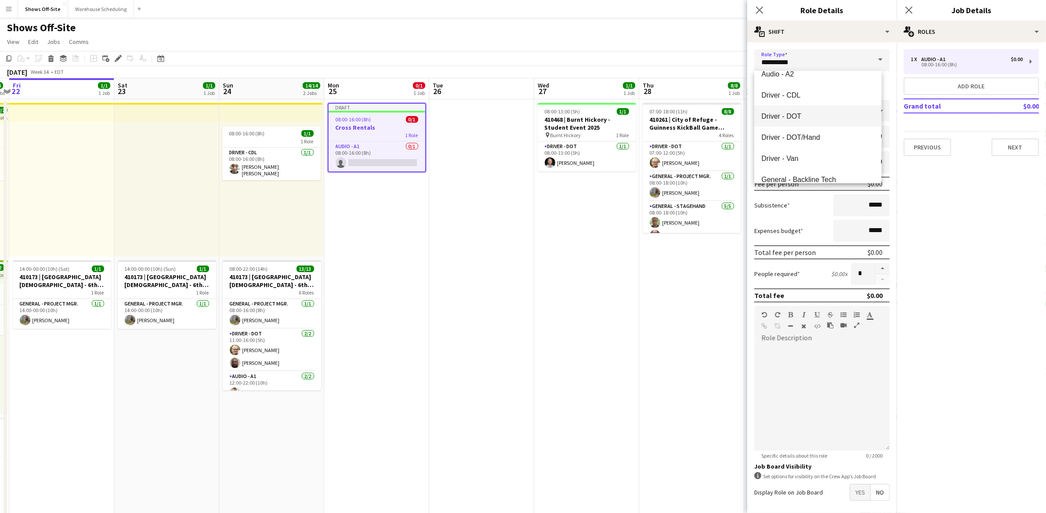
click at [810, 121] on mat-option "Driver - DOT" at bounding box center [817, 115] width 127 height 21
type input "**********"
click at [786, 87] on input "*****" at bounding box center [773, 86] width 39 height 22
click at [767, 71] on div at bounding box center [765, 70] width 18 height 9
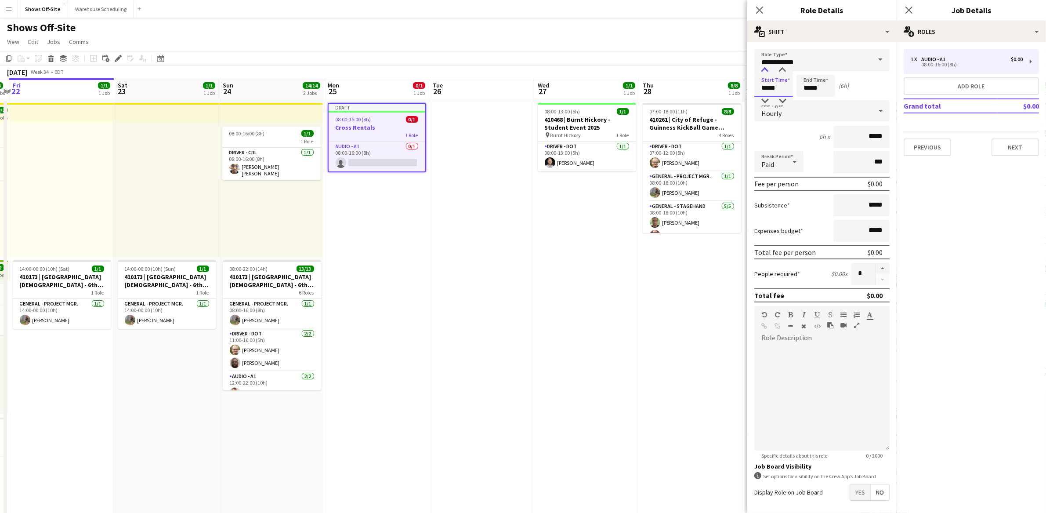
type input "*****"
click at [767, 71] on div at bounding box center [765, 70] width 18 height 9
click at [853, 86] on div "Start Time ***** End Time ***** (5h)" at bounding box center [821, 86] width 135 height 22
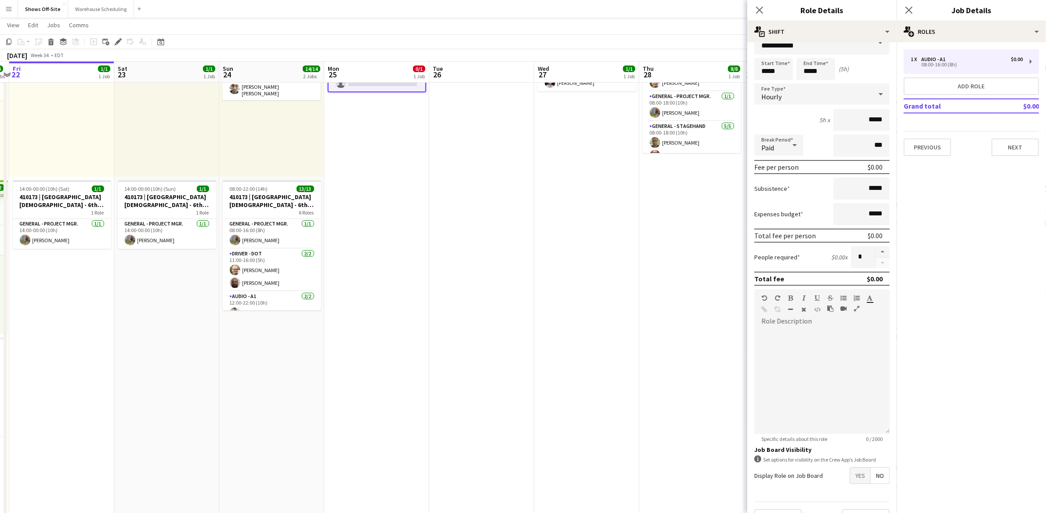
scroll to position [14, 0]
click at [850, 474] on span "Yes" at bounding box center [860, 478] width 20 height 16
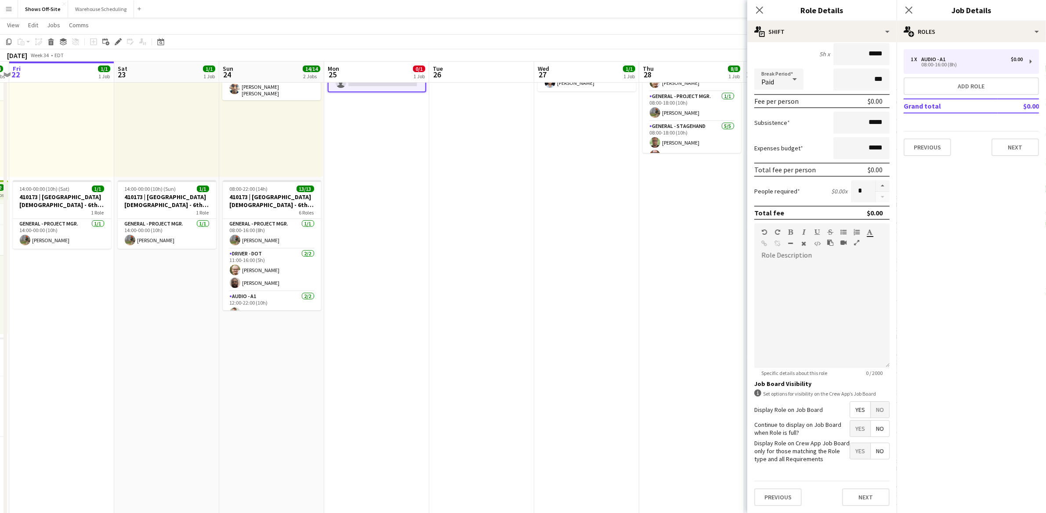
scroll to position [88, 0]
click at [850, 420] on span "Yes" at bounding box center [860, 428] width 20 height 16
click at [851, 502] on button "Next" at bounding box center [865, 497] width 47 height 18
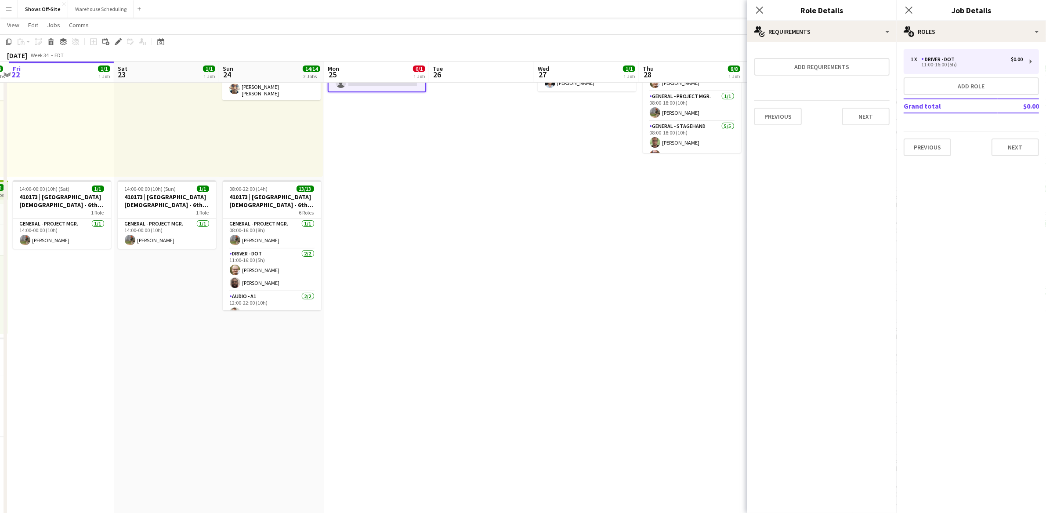
scroll to position [0, 0]
click at [858, 121] on button "Next" at bounding box center [865, 117] width 47 height 18
click at [869, 120] on button "Finish" at bounding box center [873, 118] width 33 height 18
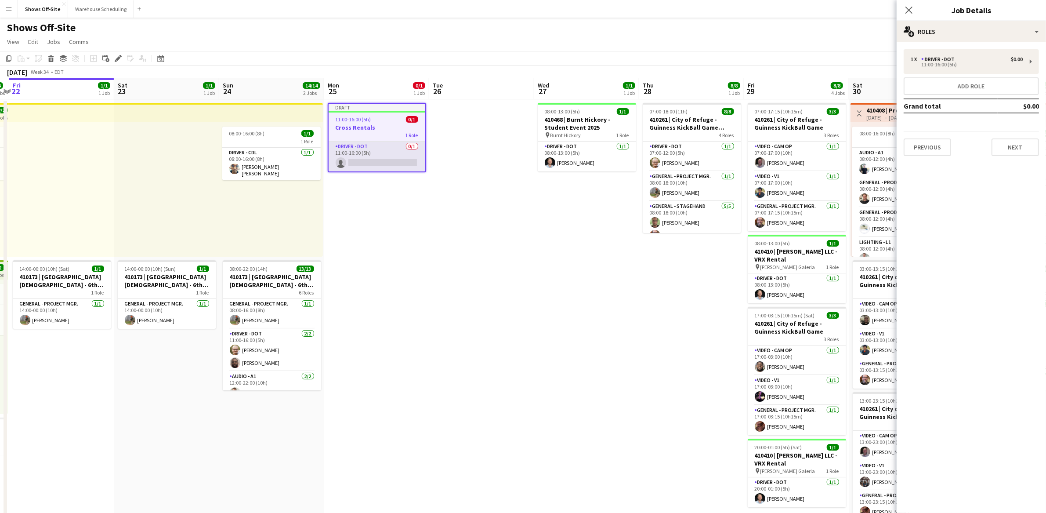
click at [374, 158] on app-card-role "Driver - DOT 0/1 11:00-16:00 (5h) single-neutral-actions" at bounding box center [377, 156] width 97 height 30
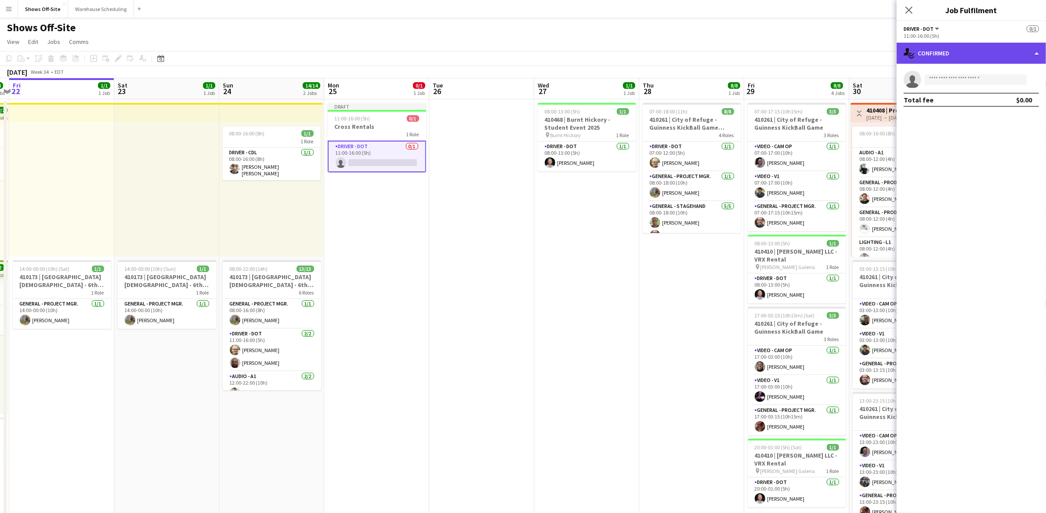
click at [963, 57] on div "single-neutral-actions-check-2 Confirmed" at bounding box center [971, 53] width 149 height 21
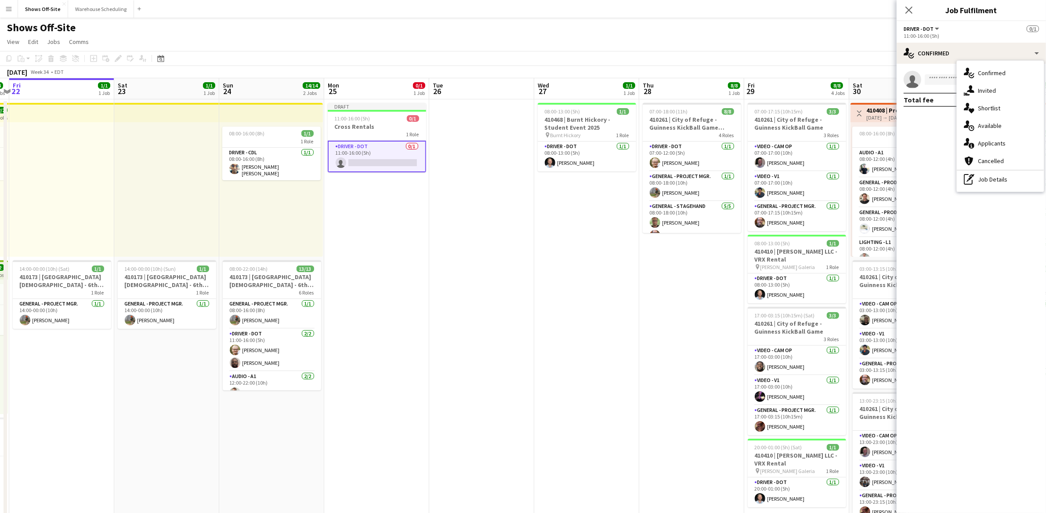
click at [933, 114] on mat-expansion-panel "check Confirmed single-neutral-actions Total fee $0.00" at bounding box center [971, 288] width 149 height 449
click at [941, 80] on input at bounding box center [976, 79] width 102 height 11
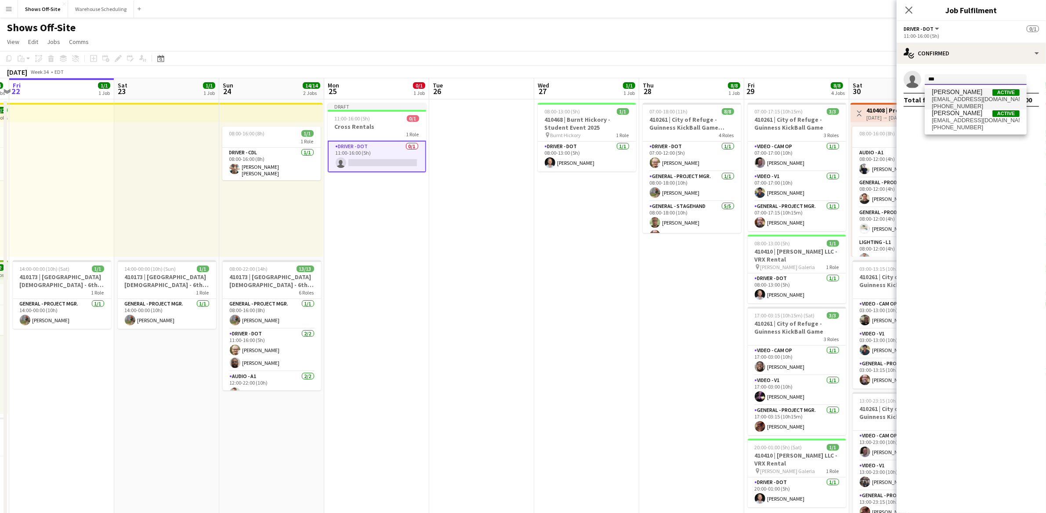
type input "***"
click at [949, 96] on span "[EMAIL_ADDRESS][DOMAIN_NAME]" at bounding box center [976, 99] width 88 height 7
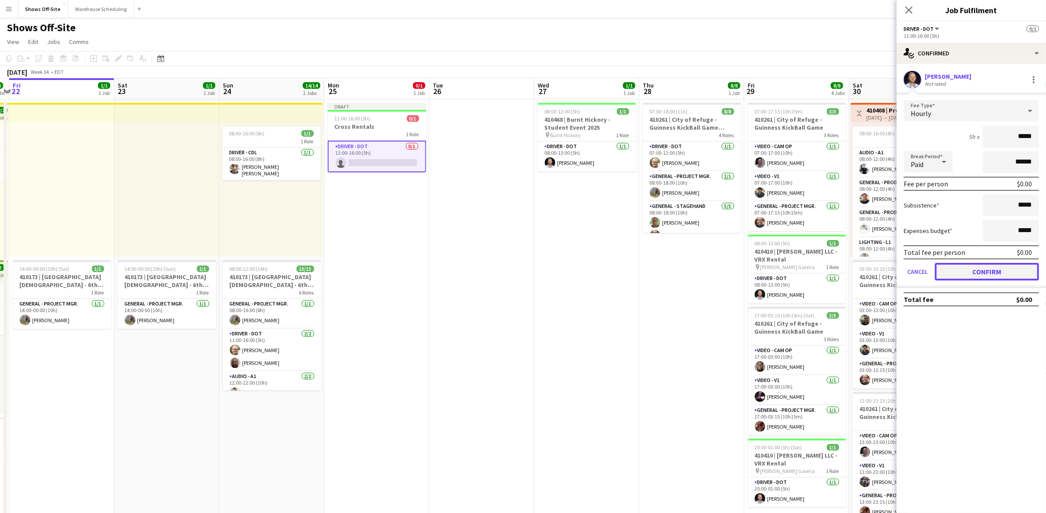
click at [962, 267] on button "Confirm" at bounding box center [987, 272] width 104 height 18
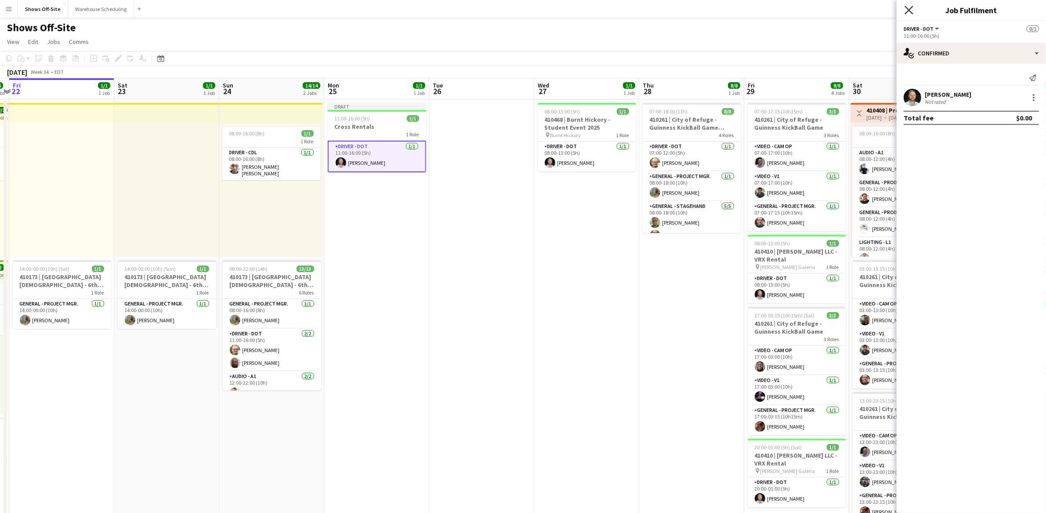
click at [912, 13] on icon at bounding box center [909, 10] width 8 height 8
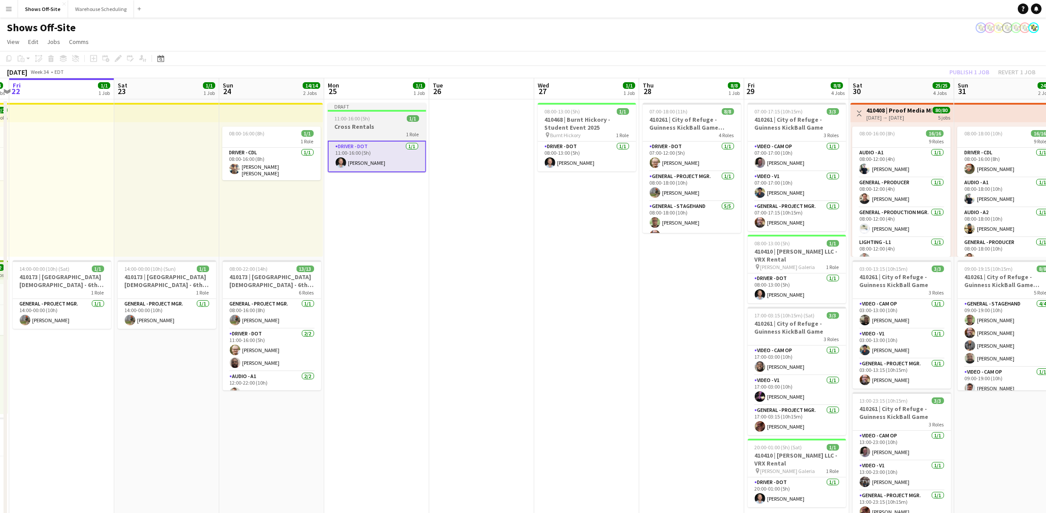
click at [387, 130] on div "1 Role" at bounding box center [377, 133] width 98 height 7
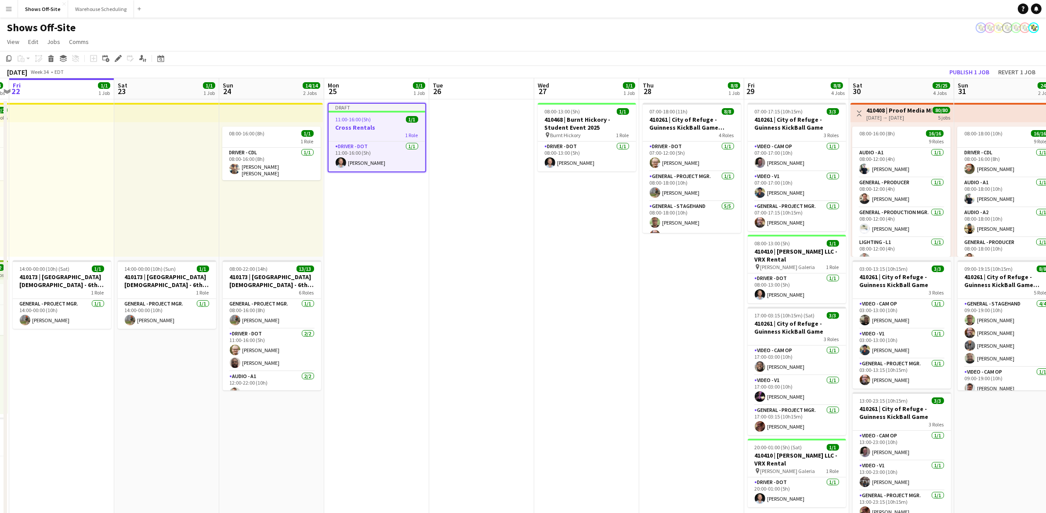
click at [388, 130] on h3 "Cross Rentals" at bounding box center [377, 127] width 97 height 8
click at [388, 130] on div "1 Role" at bounding box center [377, 133] width 98 height 7
click at [388, 130] on h3 "Cross Rentals" at bounding box center [377, 127] width 97 height 8
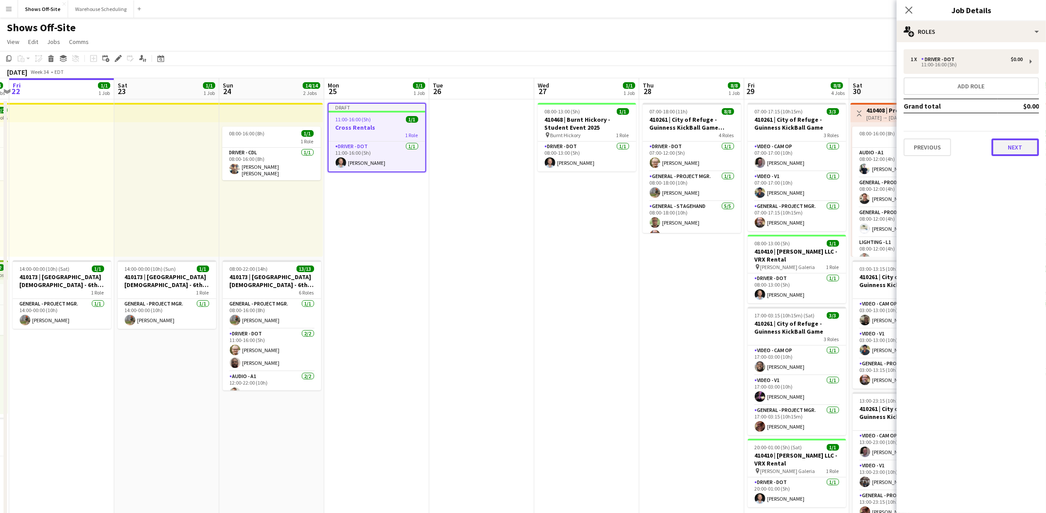
click at [1004, 147] on button "Next" at bounding box center [1015, 147] width 47 height 18
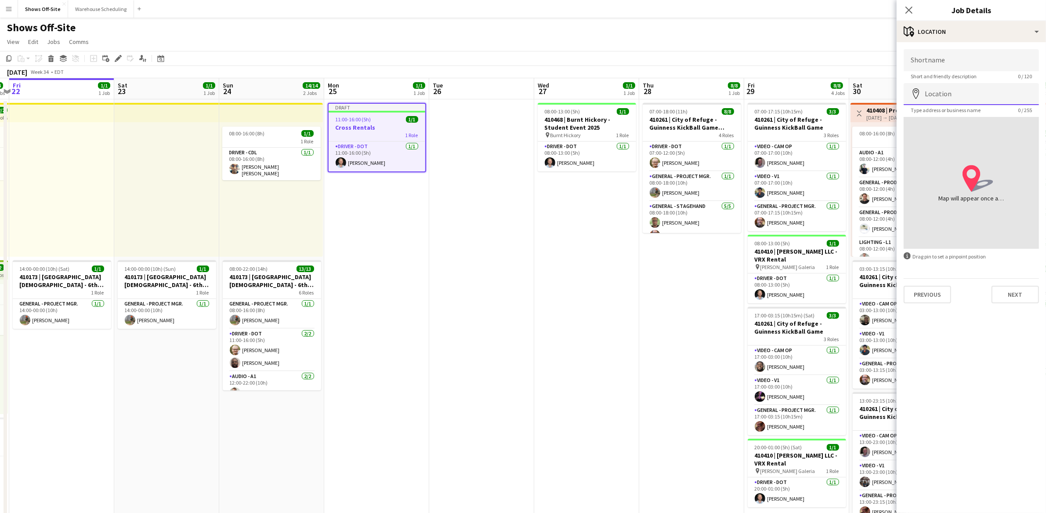
click at [955, 94] on input "Location" at bounding box center [971, 94] width 135 height 22
type input "**********"
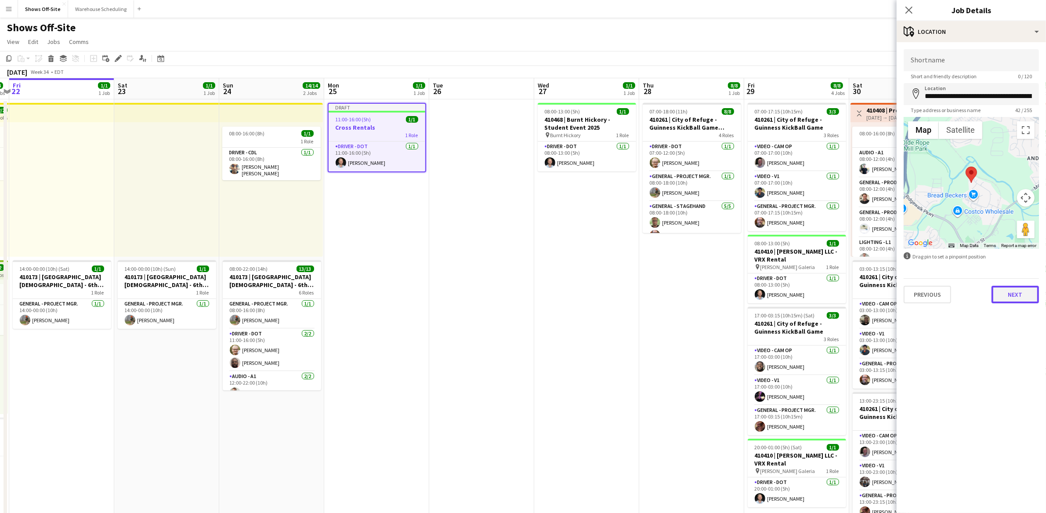
click at [1005, 290] on button "Next" at bounding box center [1015, 295] width 47 height 18
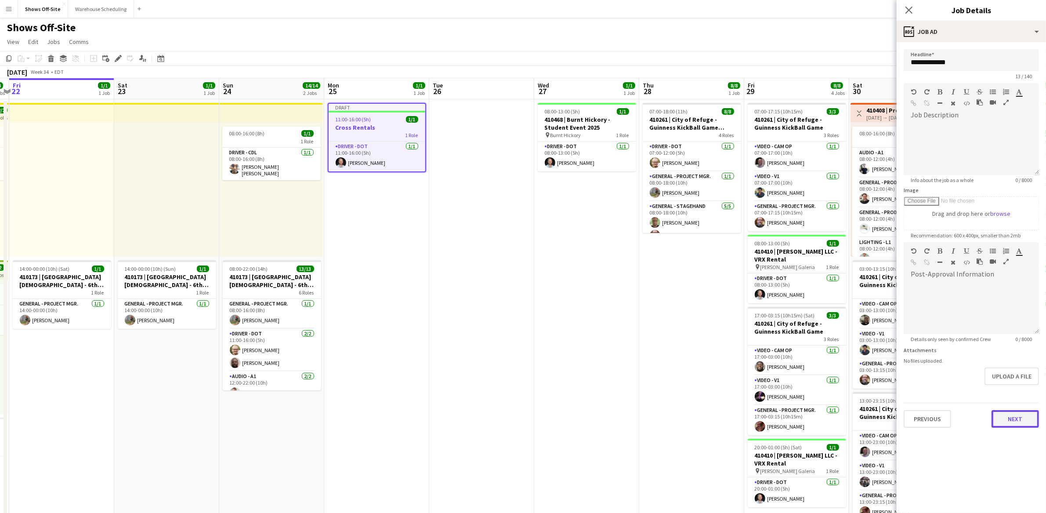
click at [1021, 418] on button "Next" at bounding box center [1015, 419] width 47 height 18
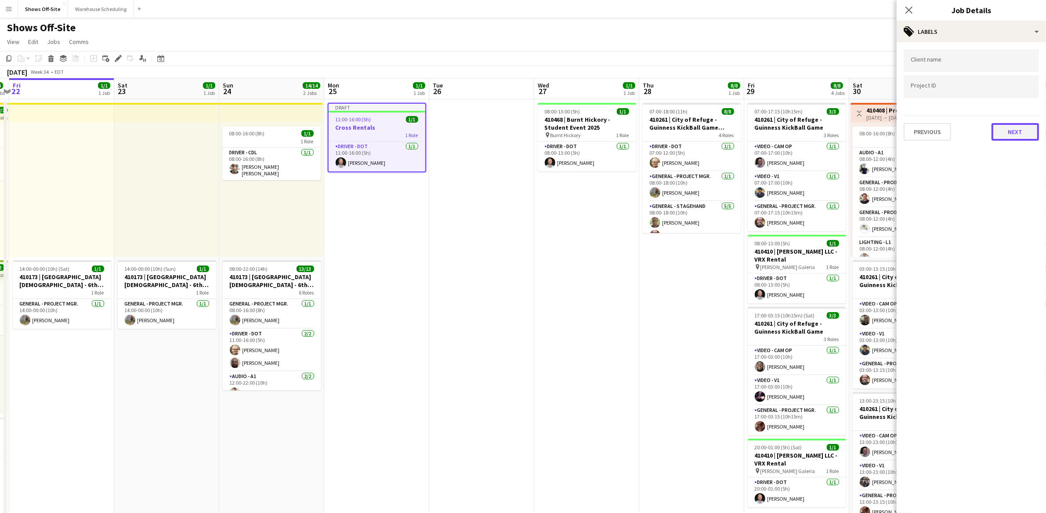
click at [1021, 138] on button "Next" at bounding box center [1015, 132] width 47 height 18
click at [1020, 87] on button "Next" at bounding box center [1015, 91] width 47 height 18
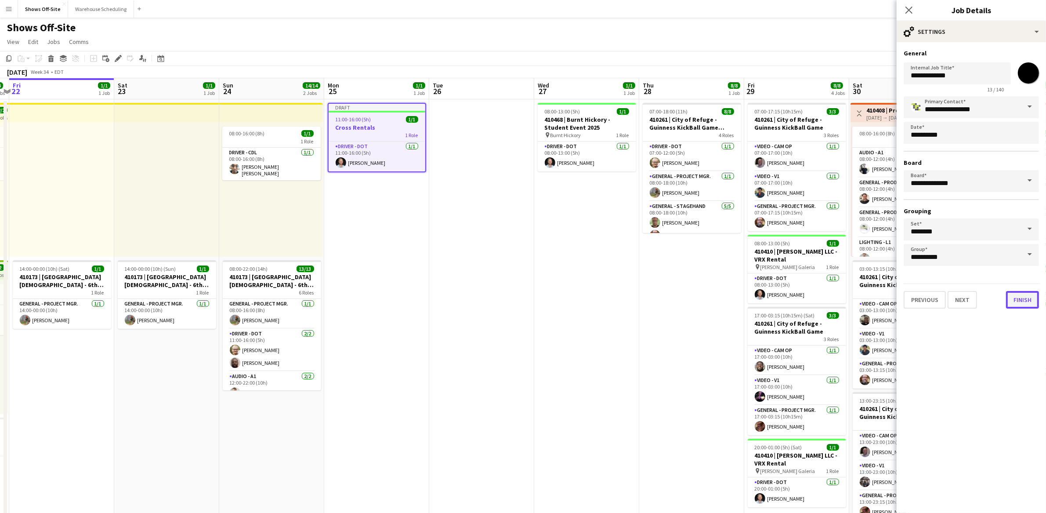
click at [1022, 298] on button "Finish" at bounding box center [1022, 300] width 33 height 18
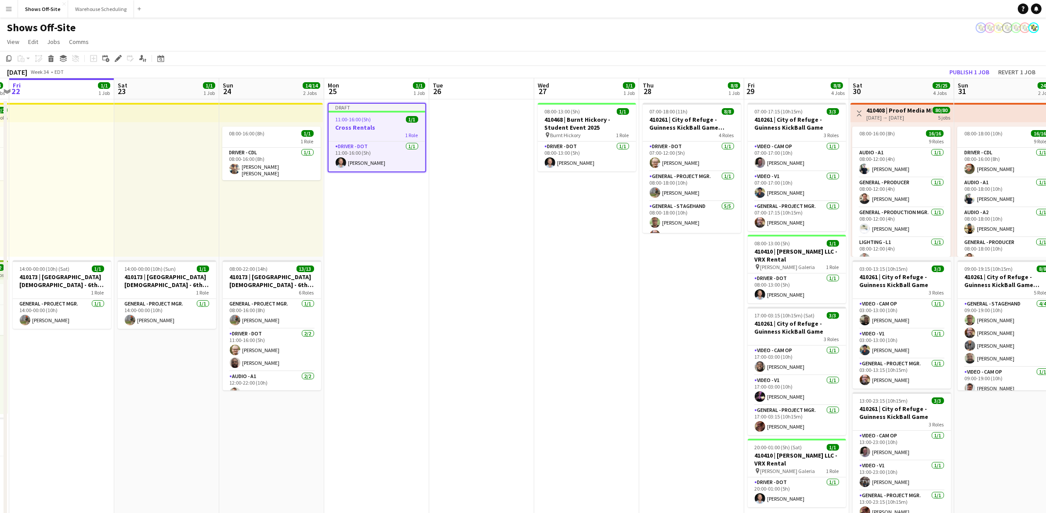
click at [379, 129] on h3 "Cross Rentals" at bounding box center [377, 127] width 97 height 8
click at [379, 129] on h3 "Cross Rentals" at bounding box center [377, 127] width 98 height 8
click at [119, 60] on icon "Edit" at bounding box center [118, 58] width 7 height 7
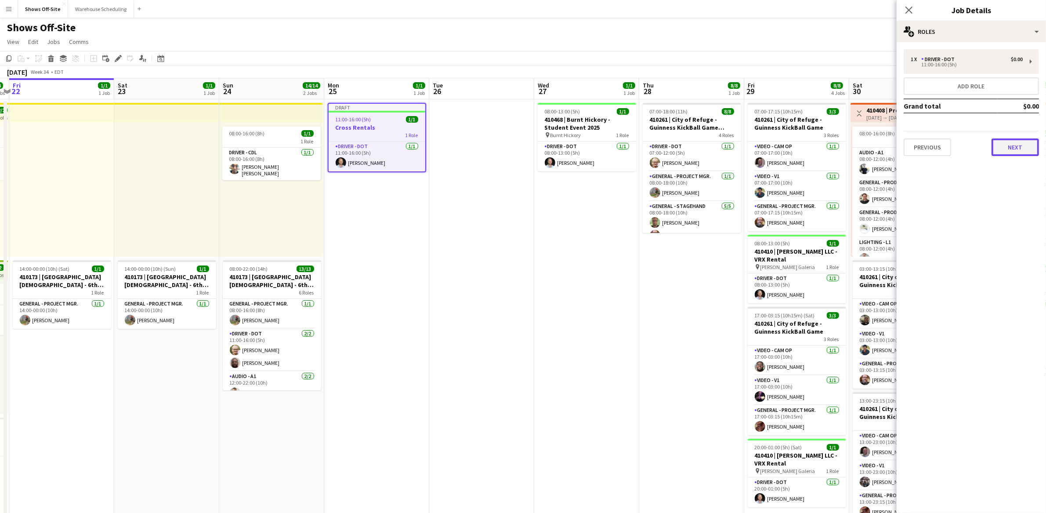
click at [1020, 151] on button "Next" at bounding box center [1015, 147] width 47 height 18
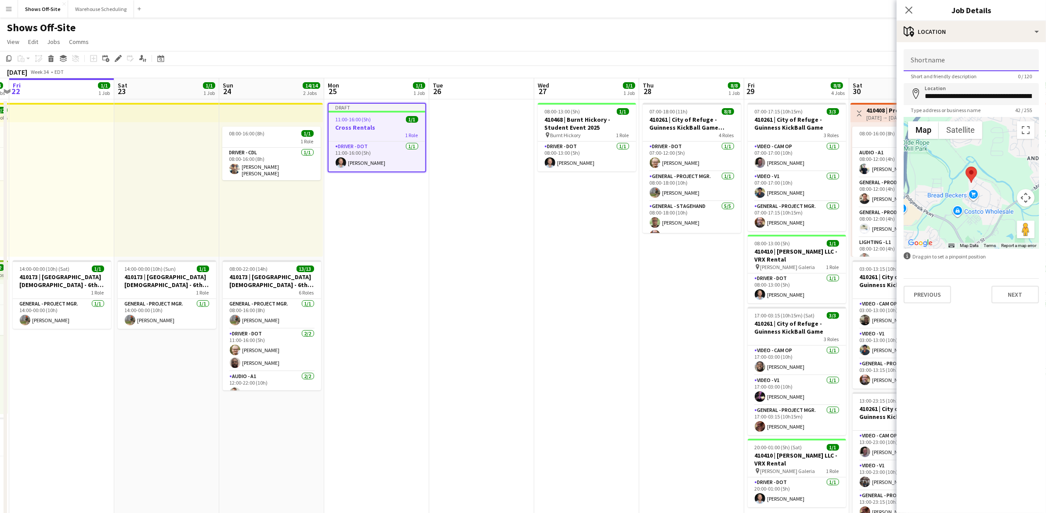
click at [968, 62] on input "Shortname" at bounding box center [971, 60] width 135 height 22
type input "**********"
click at [1010, 300] on button "Next" at bounding box center [1015, 295] width 47 height 18
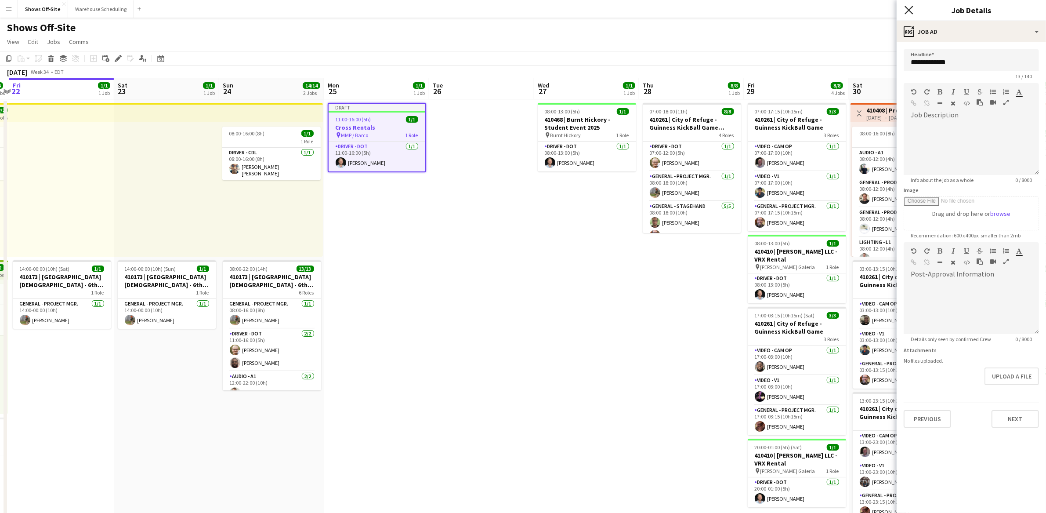
click at [911, 12] on icon at bounding box center [909, 10] width 8 height 8
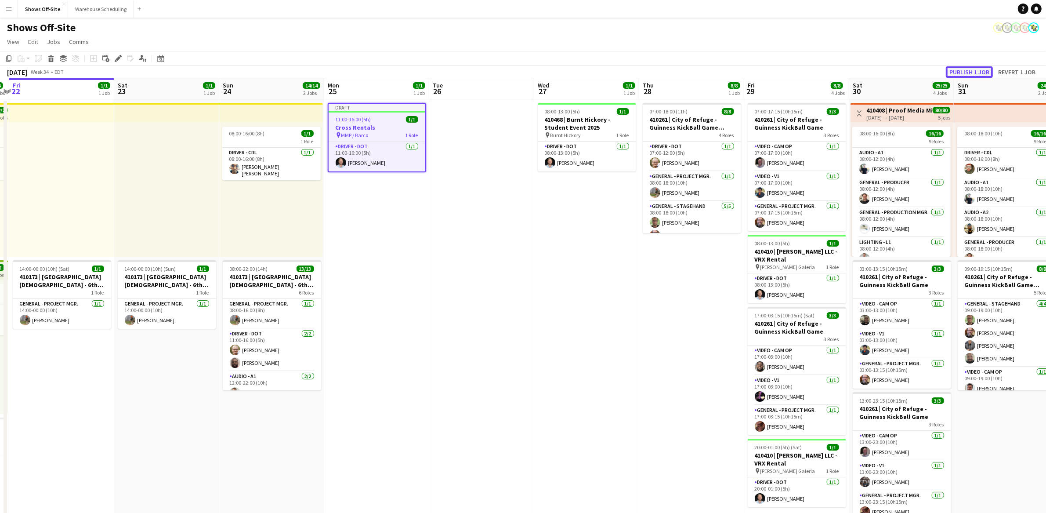
click at [970, 71] on button "Publish 1 job" at bounding box center [969, 71] width 47 height 11
